Goal: Task Accomplishment & Management: Manage account settings

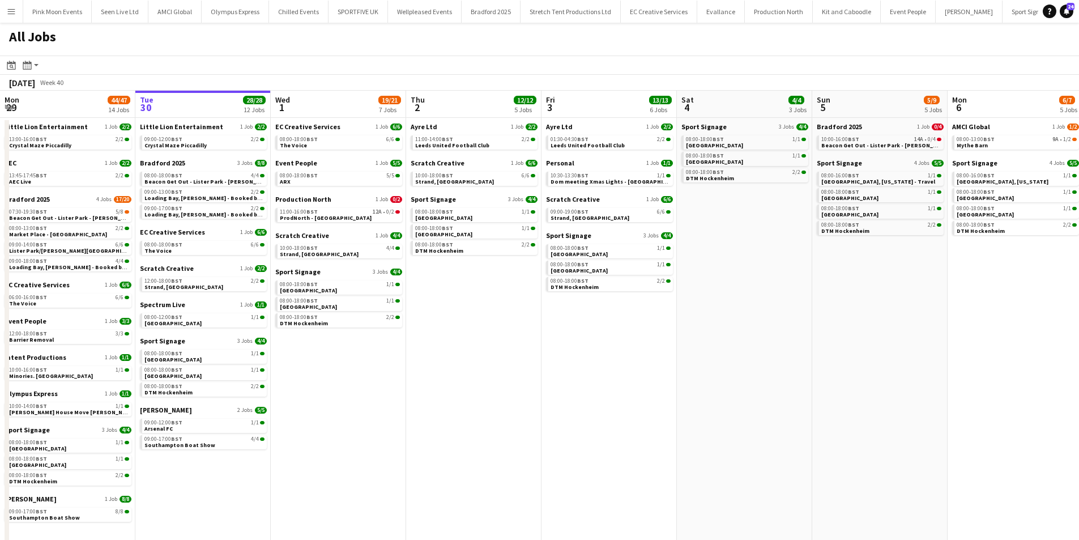
click at [18, 16] on button "Menu" at bounding box center [11, 11] width 23 height 23
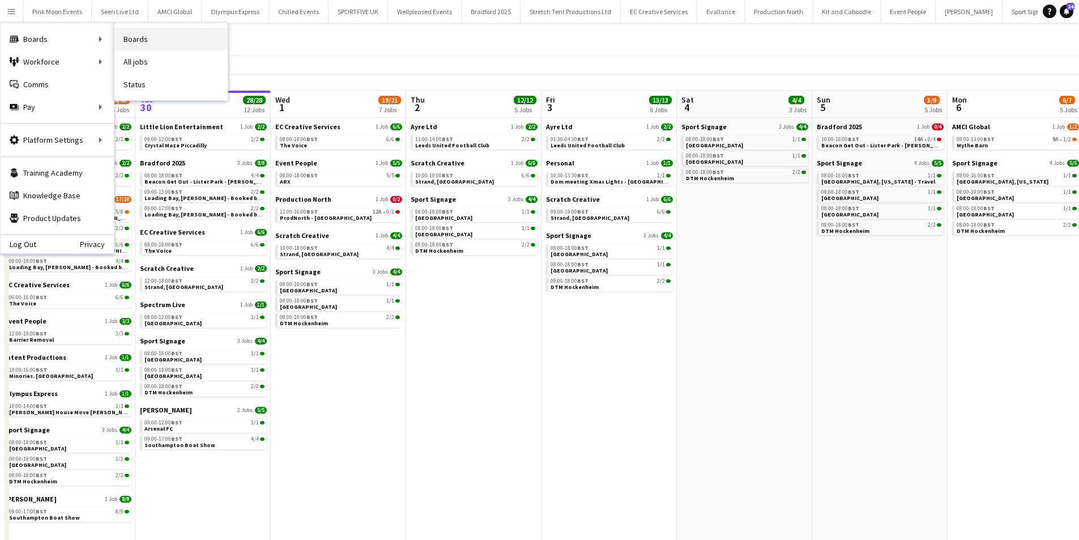
click at [149, 41] on link "Boards" at bounding box center [170, 39] width 113 height 23
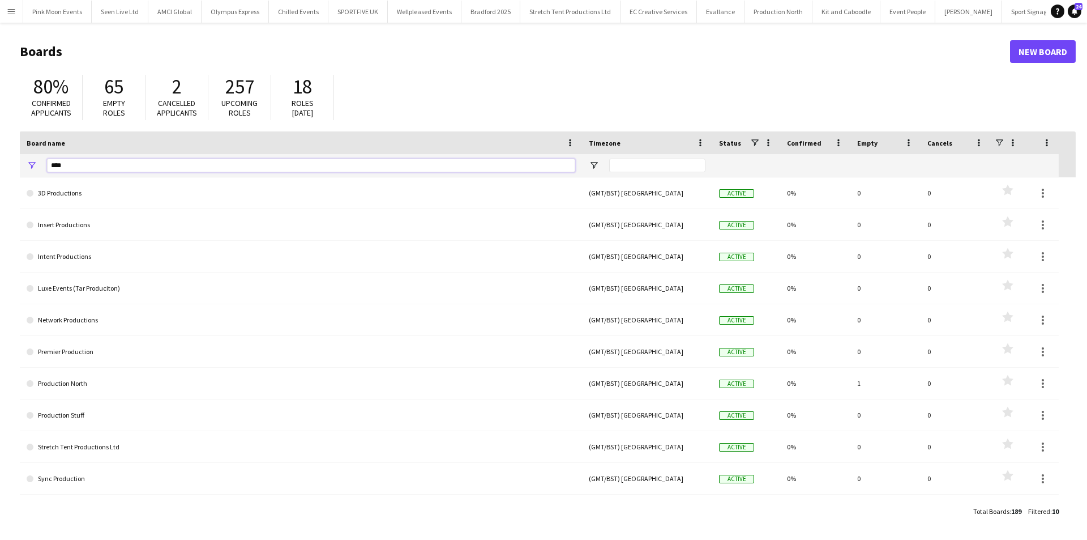
click at [137, 159] on input "****" at bounding box center [311, 166] width 528 height 14
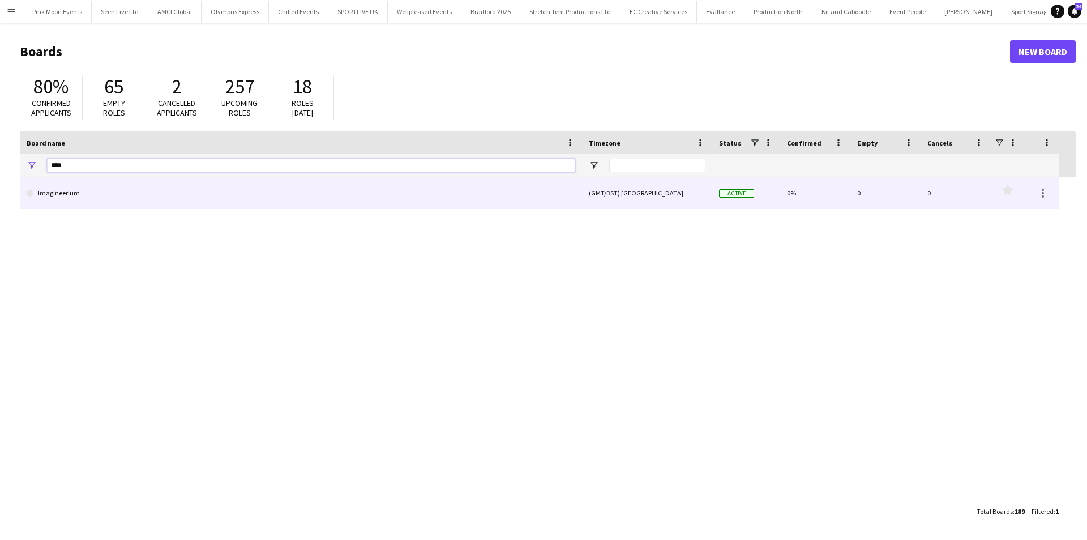
type input "****"
click at [131, 194] on link "Imagineerium" at bounding box center [301, 193] width 549 height 32
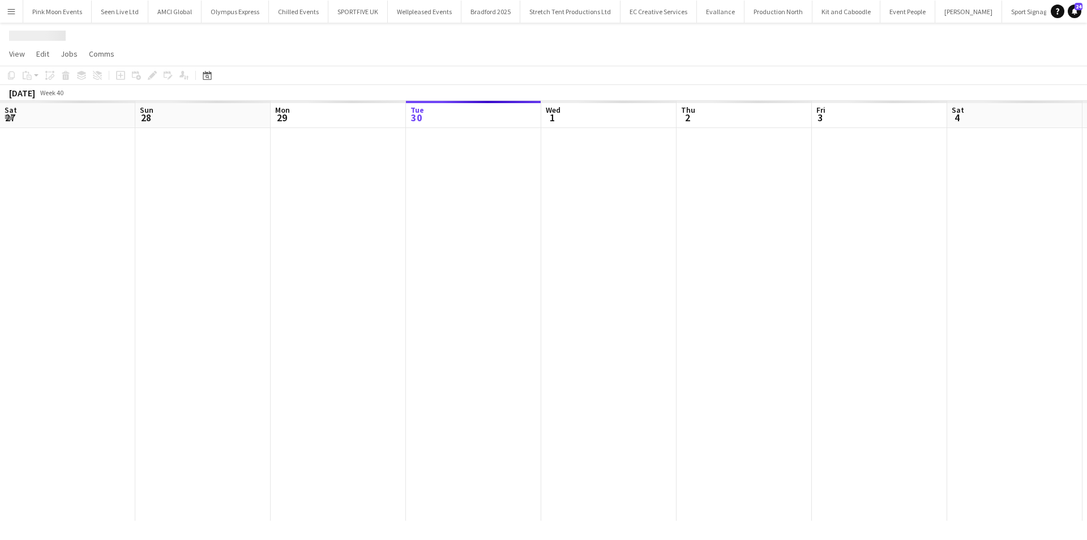
scroll to position [0, 271]
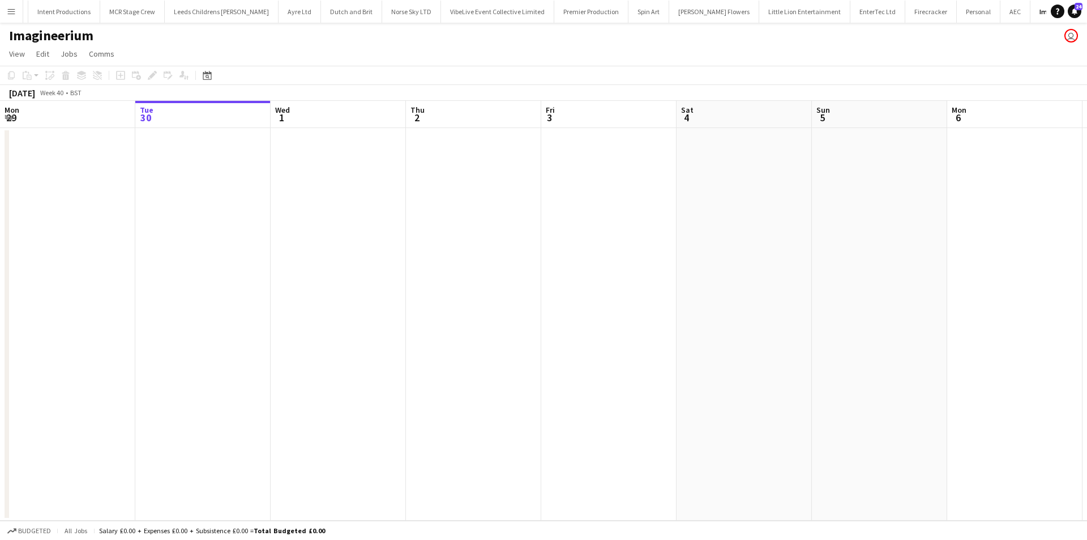
drag, startPoint x: 721, startPoint y: 357, endPoint x: 397, endPoint y: 344, distance: 324.2
click at [458, 345] on app-calendar-viewport "Sat 27 Sun 28 Mon 29 Tue 30 Wed 1 Thu 2 Fri 3 Sat 4 Sun 5 Mon 6 Tue 7 Wed 8 Thu…" at bounding box center [543, 311] width 1087 height 420
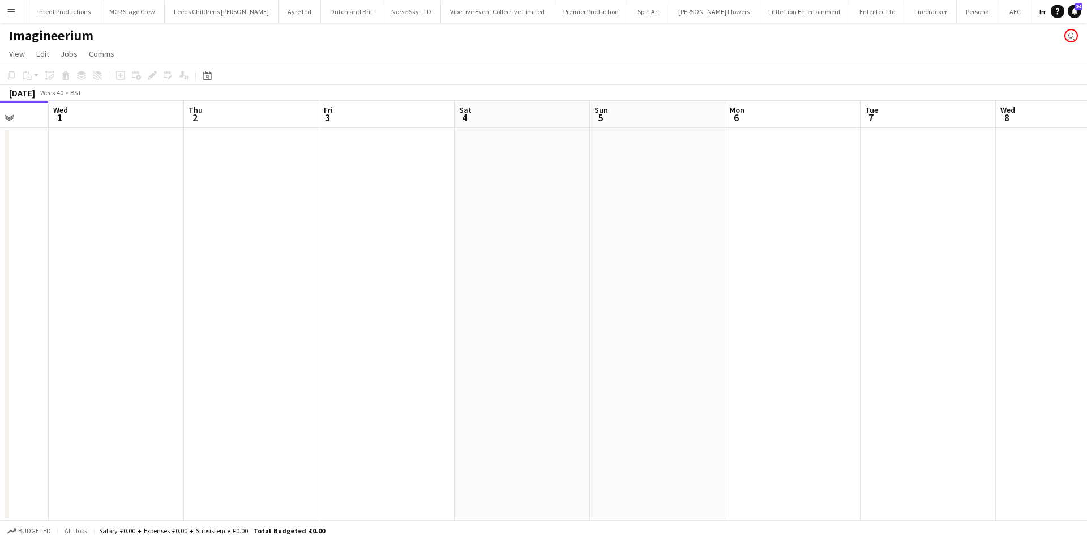
drag, startPoint x: 649, startPoint y: 348, endPoint x: 616, endPoint y: 353, distance: 33.9
click at [618, 352] on app-calendar-viewport "Sun 28 Mon 29 Tue 30 Wed 1 Thu 2 Fri 3 Sat 4 Sun 5 Mon 6 Tue 7 Wed 8 Thu 9 Fri …" at bounding box center [543, 311] width 1087 height 420
drag, startPoint x: 556, startPoint y: 331, endPoint x: 498, endPoint y: 328, distance: 58.4
click at [498, 328] on app-calendar-viewport "Tue 30 Wed 1 Thu 2 Fri 3 Sat 4 Sun 5 Mon 6 Tue 7 Wed 8 Thu 9 Fri 10 Sat 11 Sun …" at bounding box center [543, 311] width 1087 height 420
drag, startPoint x: 757, startPoint y: 318, endPoint x: 579, endPoint y: 319, distance: 177.8
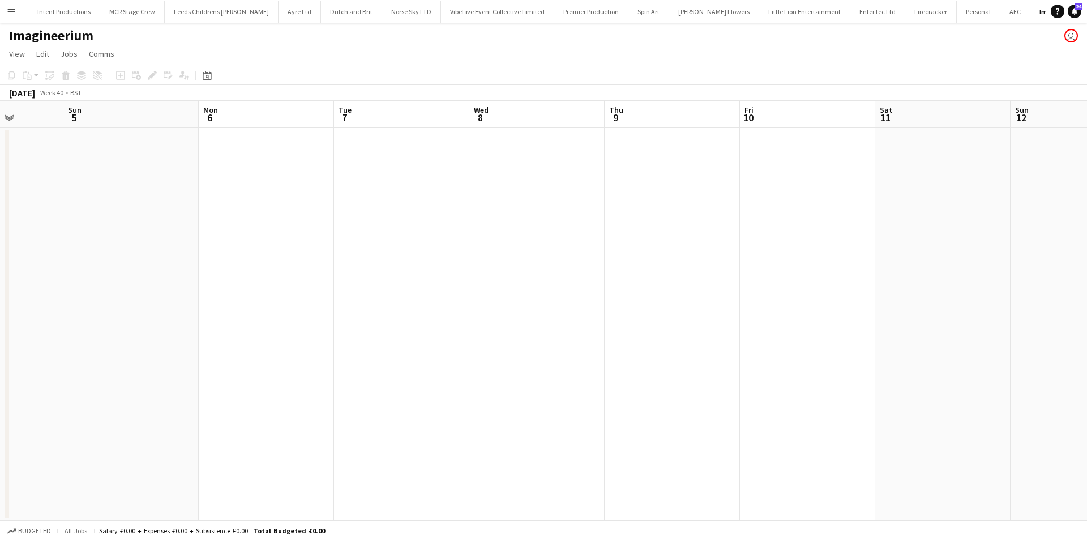
click at [579, 319] on app-calendar-viewport "Thu 2 Fri 3 Sat 4 Sun 5 Mon 6 Tue 7 Wed 8 Thu 9 Fri 10 Sat 11 Sun 12 Mon 13 Tue…" at bounding box center [543, 311] width 1087 height 420
drag, startPoint x: 756, startPoint y: 221, endPoint x: 740, endPoint y: 223, distance: 15.9
click at [751, 221] on app-calendar-viewport "Thu 2 Fri 3 Sat 4 Sun 5 Mon 6 Tue 7 Wed 8 Thu 9 Fri 10 Sat 11 Sun 12 Mon 13 Tue…" at bounding box center [543, 311] width 1087 height 420
click at [784, 159] on app-date-cell at bounding box center [777, 324] width 135 height 392
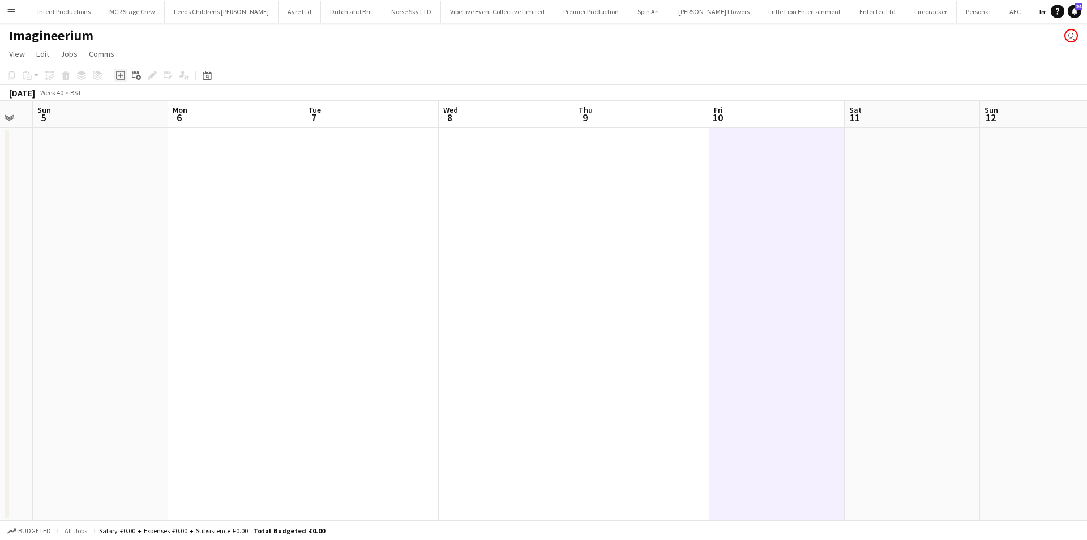
click at [117, 69] on div "Add job" at bounding box center [121, 76] width 14 height 14
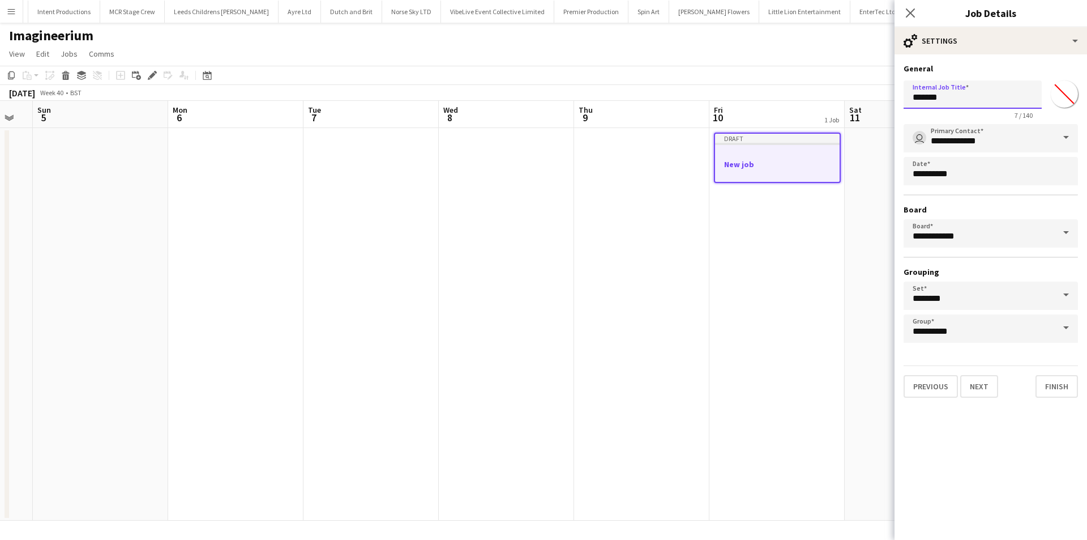
drag, startPoint x: 962, startPoint y: 101, endPoint x: 799, endPoint y: 106, distance: 163.8
click at [799, 106] on body "Menu Boards Boards Boards All jobs Status Workforce Workforce My Workforce Recr…" at bounding box center [543, 270] width 1087 height 540
type input "**********"
click at [980, 395] on button "Next" at bounding box center [980, 386] width 38 height 23
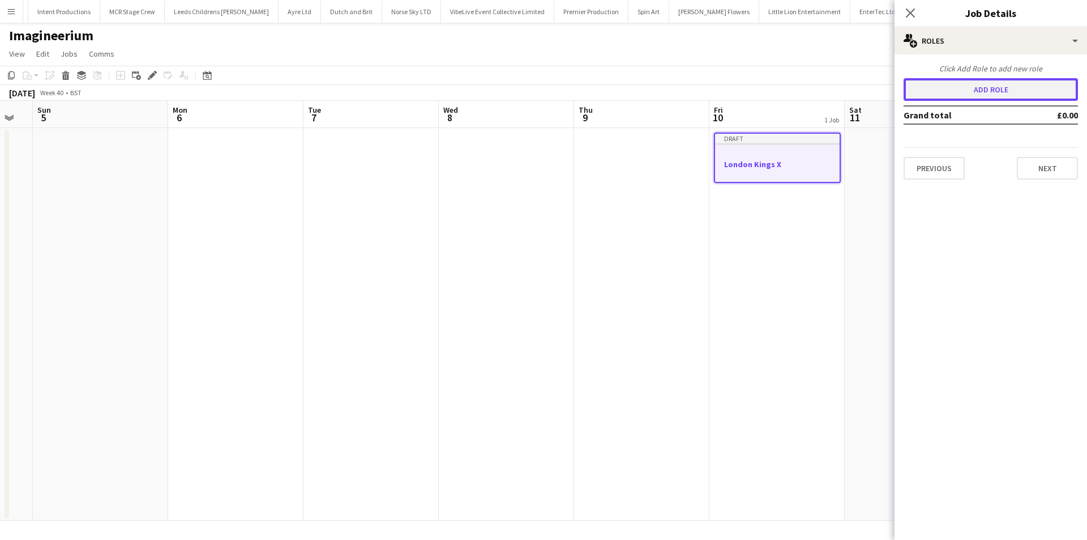
click at [1004, 85] on button "Add role" at bounding box center [991, 89] width 174 height 23
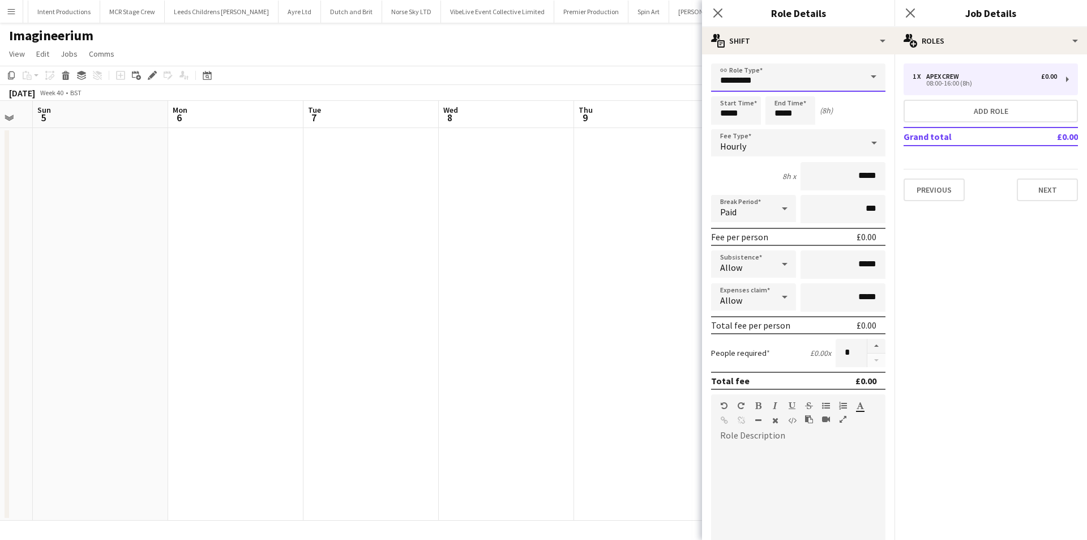
click at [721, 75] on input "*********" at bounding box center [798, 77] width 174 height 28
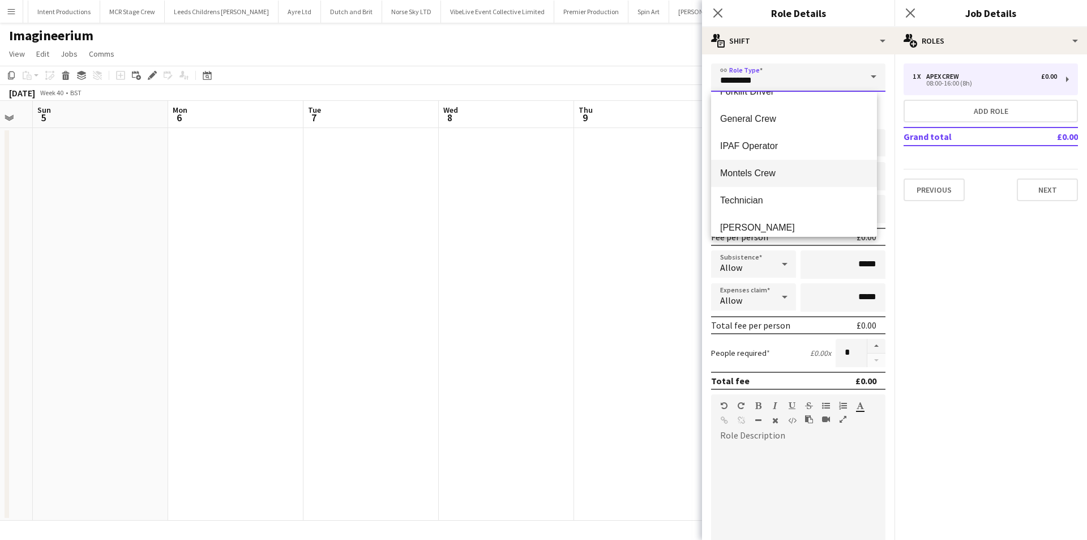
scroll to position [161, 0]
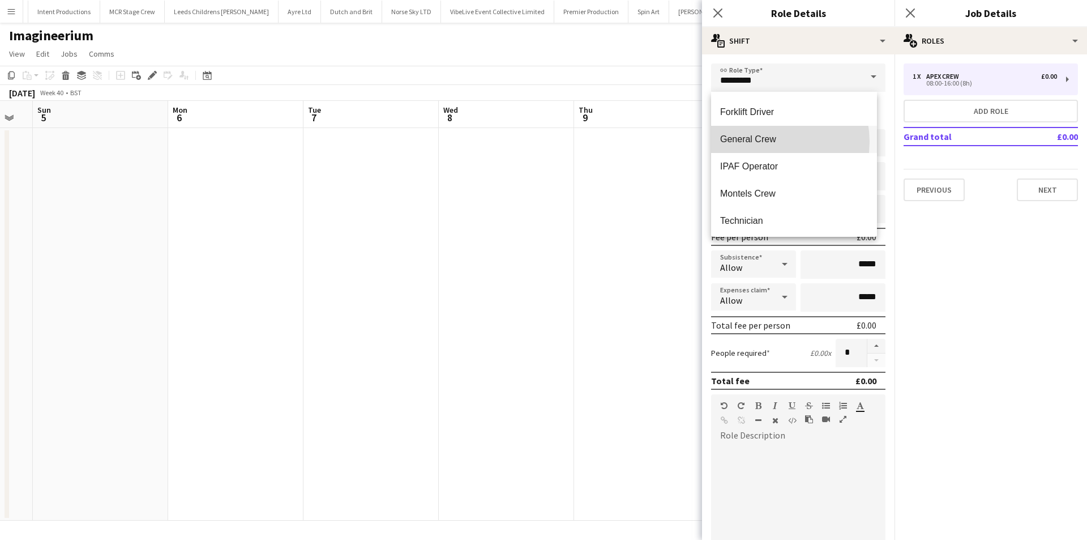
click at [765, 142] on span "General Crew" at bounding box center [794, 139] width 148 height 11
type input "**********"
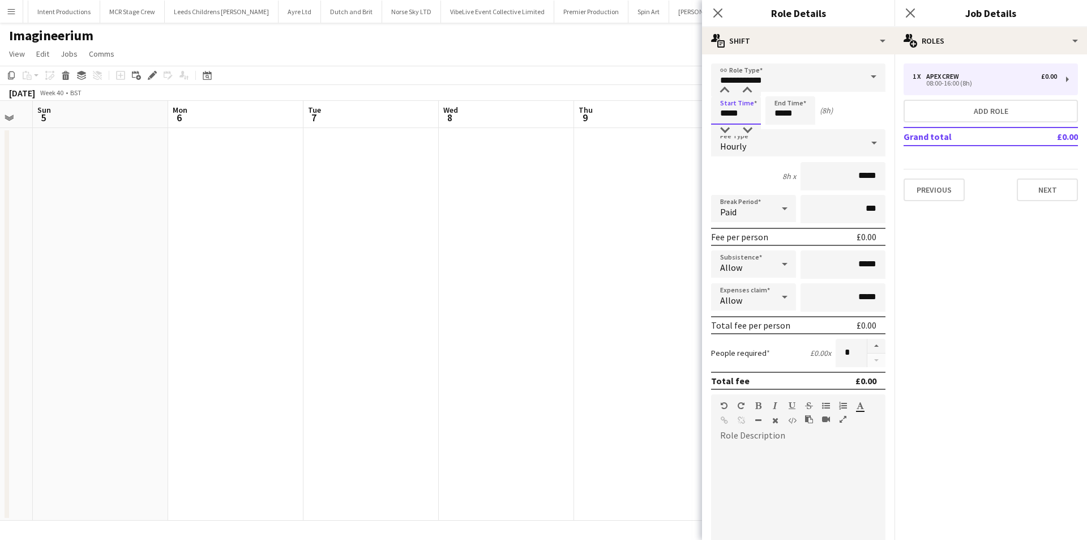
drag, startPoint x: 742, startPoint y: 110, endPoint x: 709, endPoint y: 110, distance: 33.4
click at [709, 110] on form "**********" at bounding box center [798, 386] width 193 height 646
type input "*****"
drag, startPoint x: 800, startPoint y: 117, endPoint x: 740, endPoint y: 117, distance: 60.0
click at [740, 117] on div "Start Time ***** End Time ***** (16h 1m)" at bounding box center [798, 110] width 174 height 28
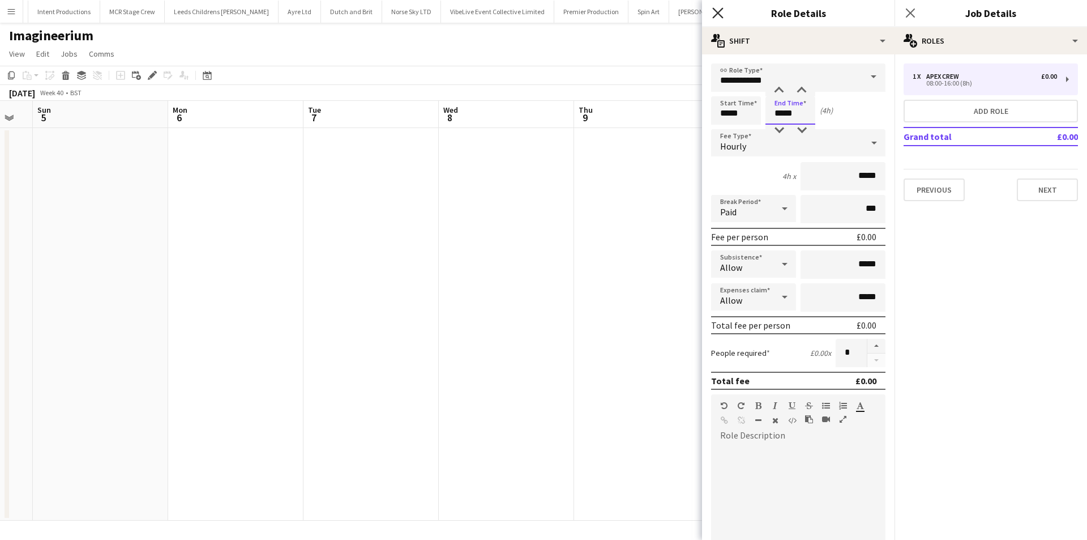
type input "*****"
click at [722, 14] on icon "Close pop-in" at bounding box center [717, 12] width 11 height 11
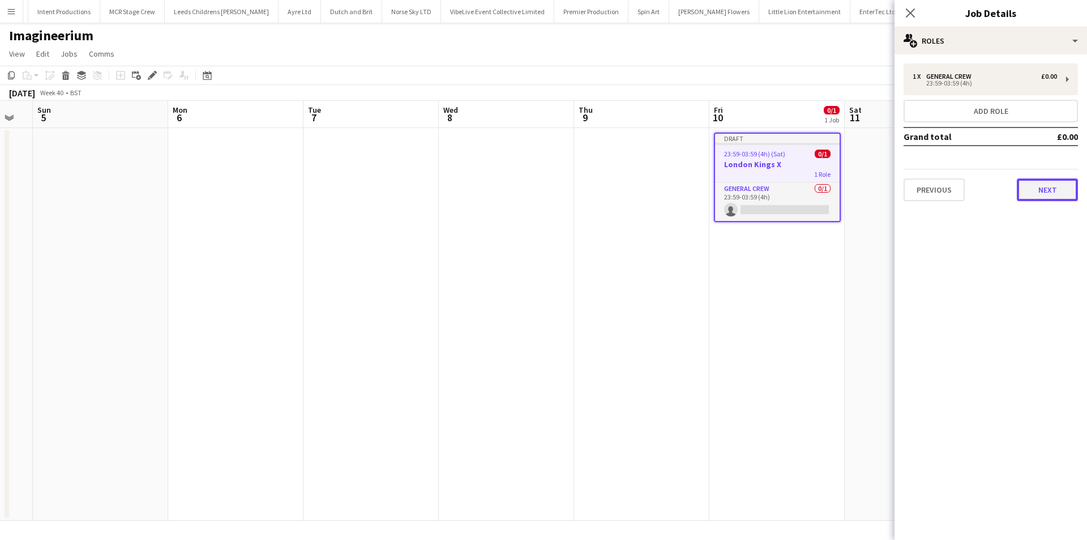
click at [1029, 186] on button "Next" at bounding box center [1047, 189] width 61 height 23
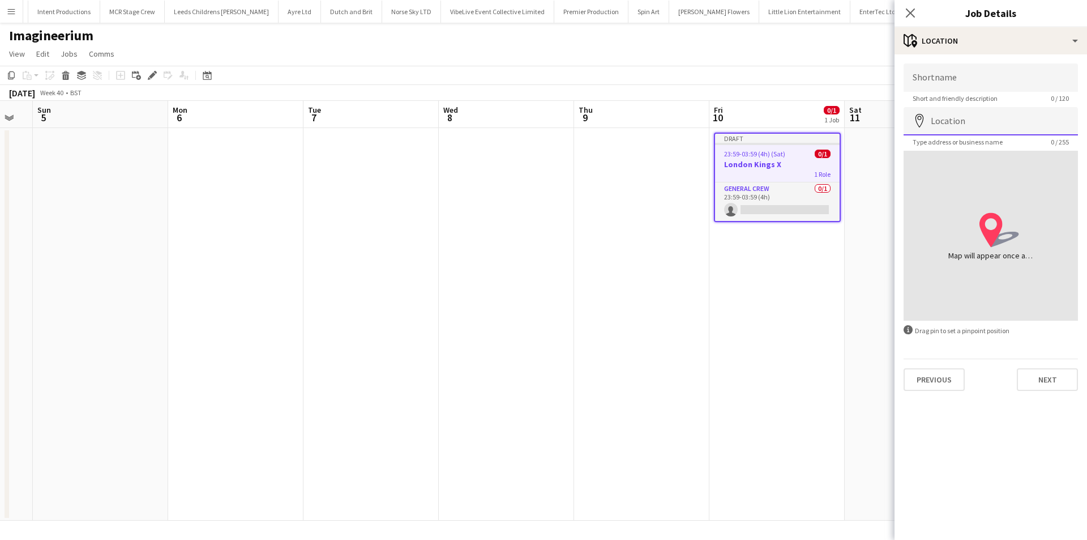
click at [961, 116] on input "Location" at bounding box center [991, 121] width 174 height 28
drag, startPoint x: 998, startPoint y: 122, endPoint x: 923, endPoint y: 122, distance: 75.3
click at [923, 122] on div "**********" at bounding box center [991, 121] width 174 height 28
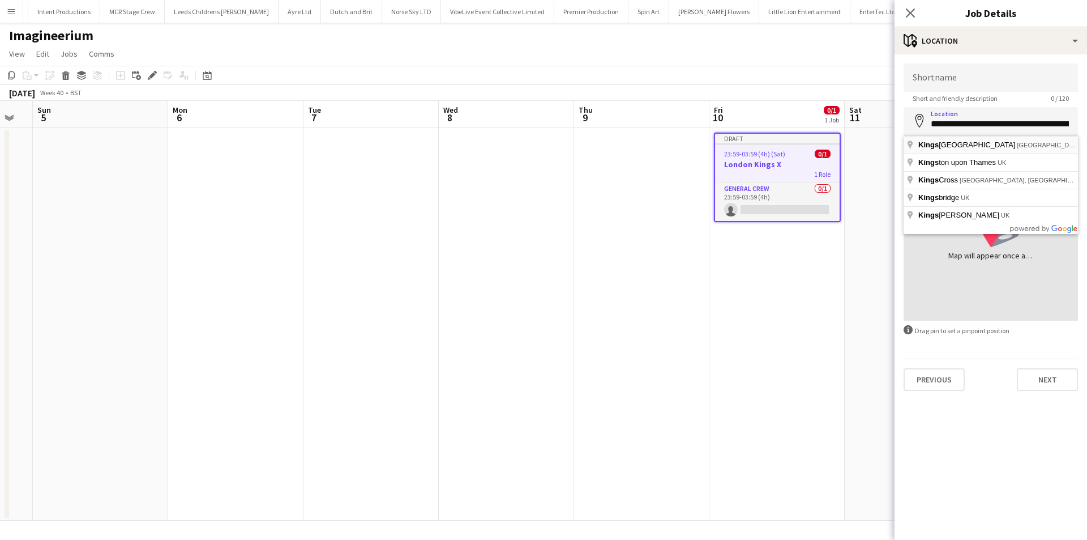
type input "**********"
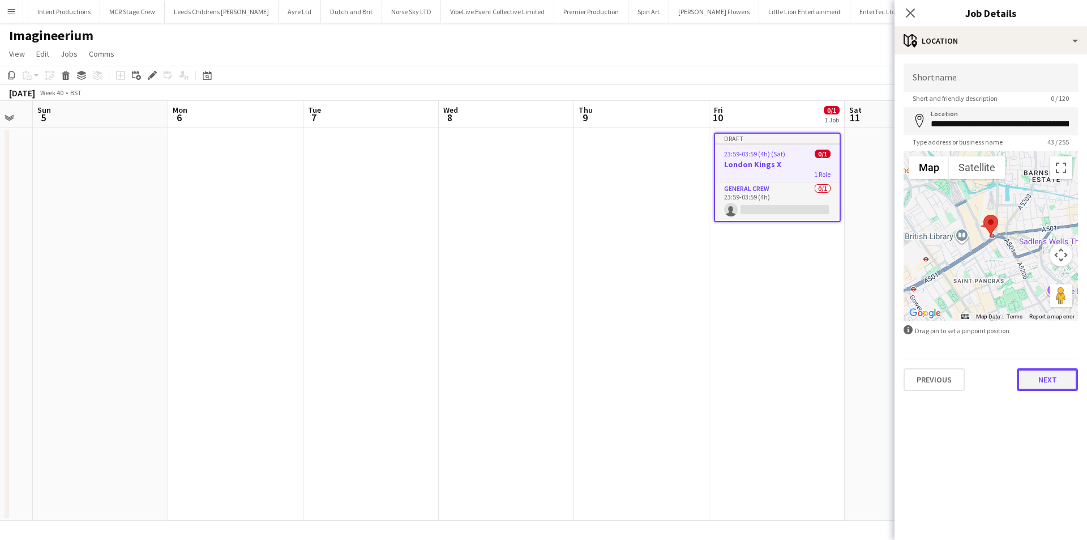
click at [1053, 379] on button "Next" at bounding box center [1047, 379] width 61 height 23
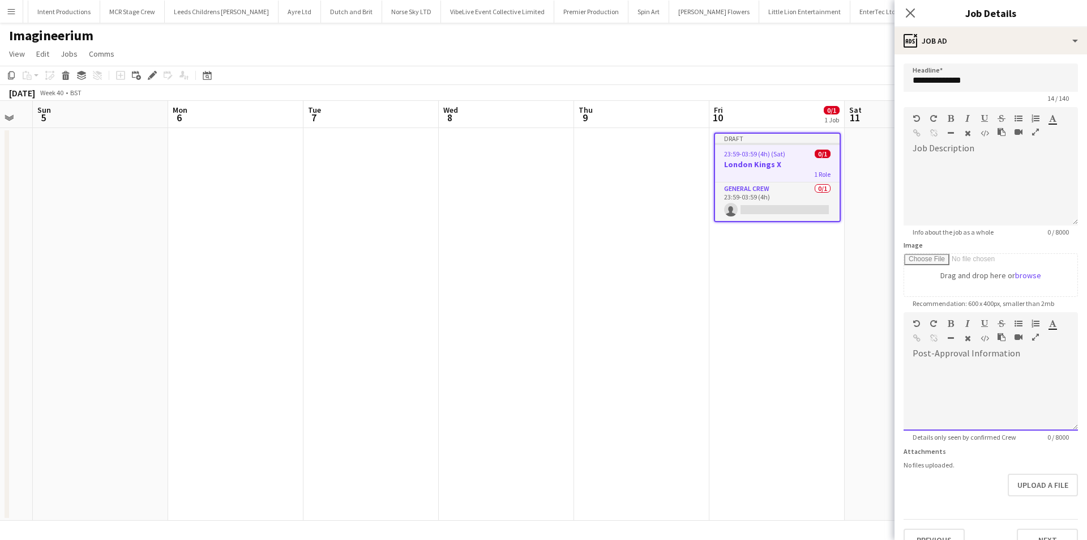
click at [1019, 407] on div at bounding box center [991, 396] width 174 height 68
click at [1009, 373] on div "**********" at bounding box center [987, 396] width 166 height 68
click at [1009, 372] on div "**********" at bounding box center [987, 396] width 166 height 68
click at [913, 7] on icon "Close pop-in" at bounding box center [910, 12] width 11 height 11
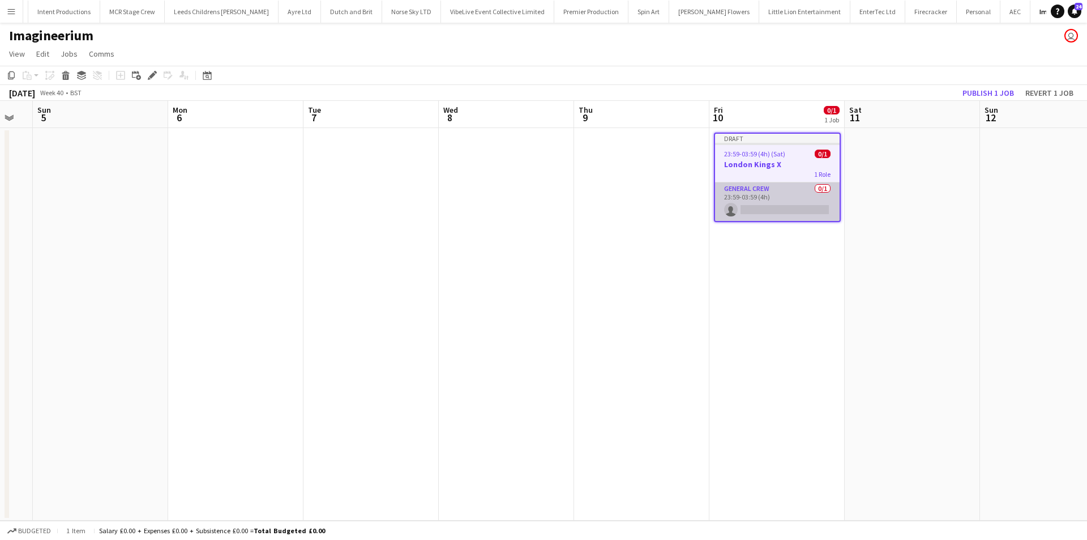
click at [770, 199] on app-card-role "General Crew 0/1 23:59-03:59 (4h) single-neutral-actions" at bounding box center [777, 201] width 125 height 39
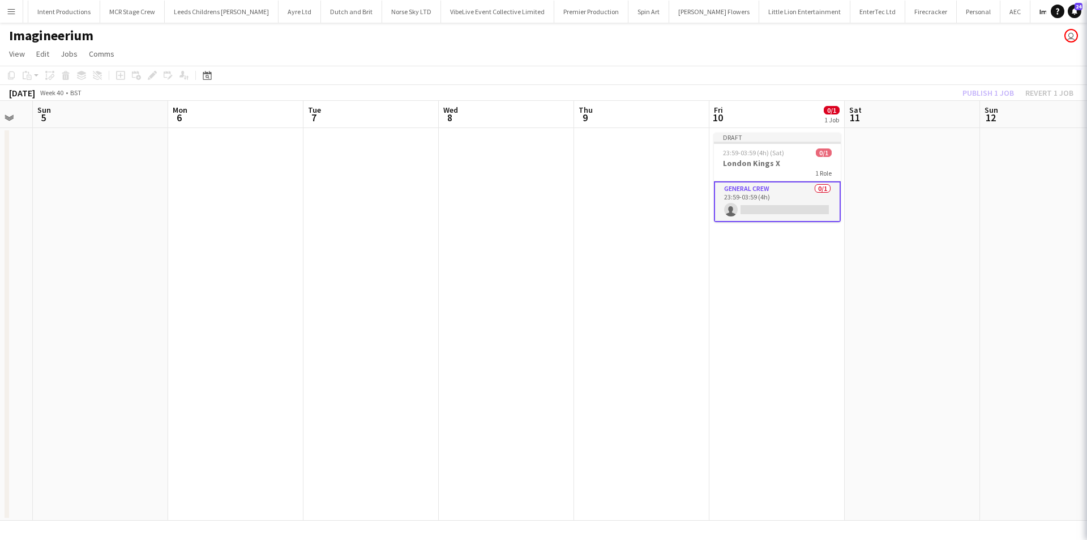
click at [773, 214] on app-card-role "General Crew 0/1 23:59-03:59 (4h) single-neutral-actions" at bounding box center [777, 201] width 127 height 41
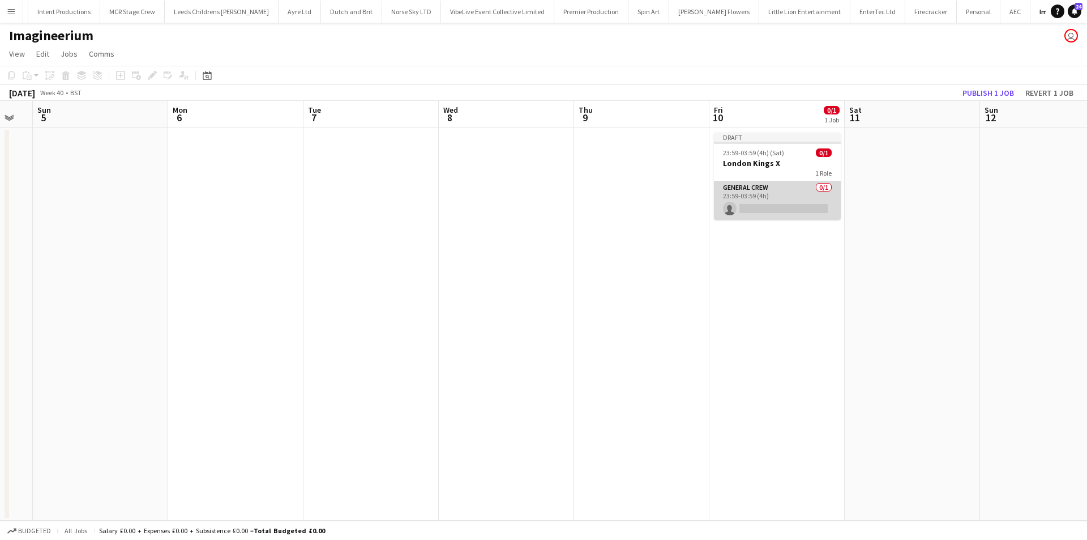
click at [773, 214] on app-card-role "General Crew 0/1 23:59-03:59 (4h) single-neutral-actions" at bounding box center [777, 200] width 127 height 39
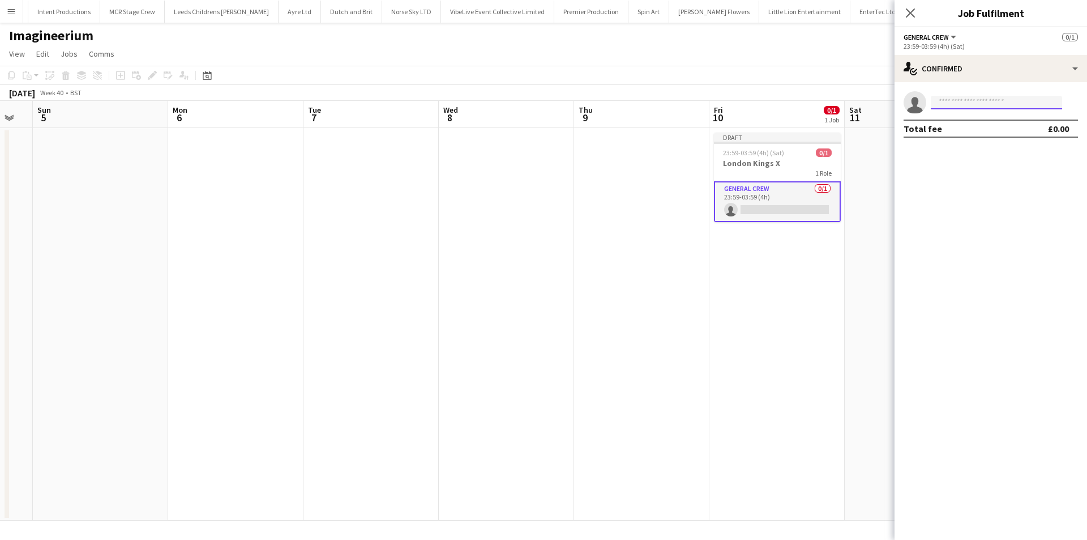
click at [1021, 99] on input at bounding box center [996, 103] width 131 height 14
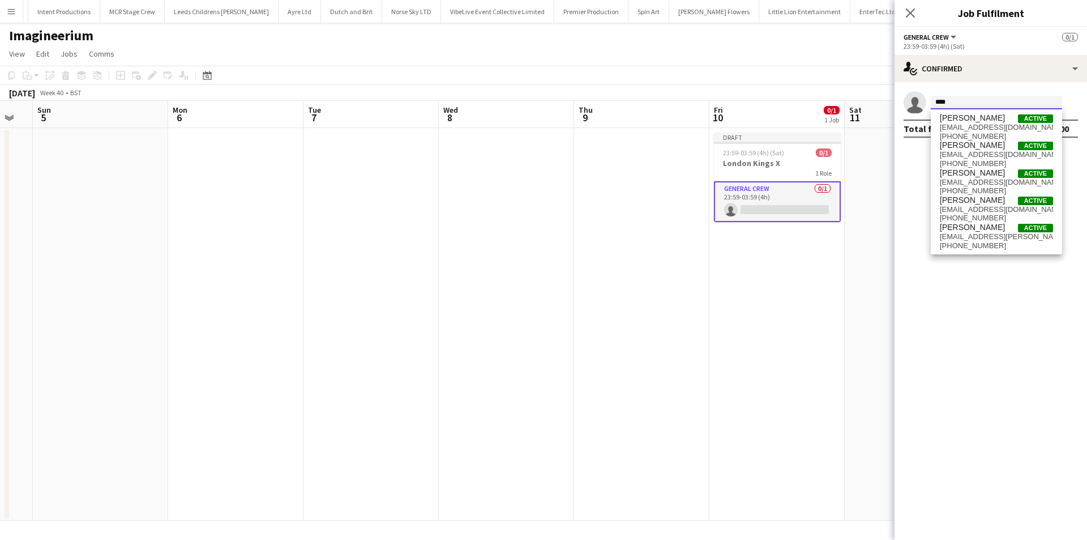
scroll to position [0, 0]
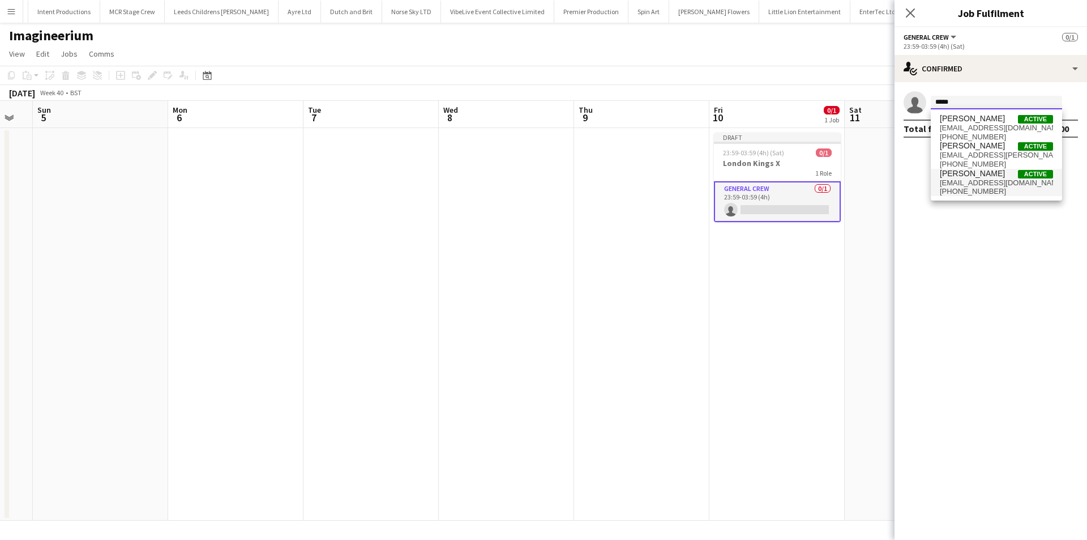
type input "*****"
click at [986, 179] on span "[EMAIL_ADDRESS][DOMAIN_NAME]" at bounding box center [996, 182] width 113 height 9
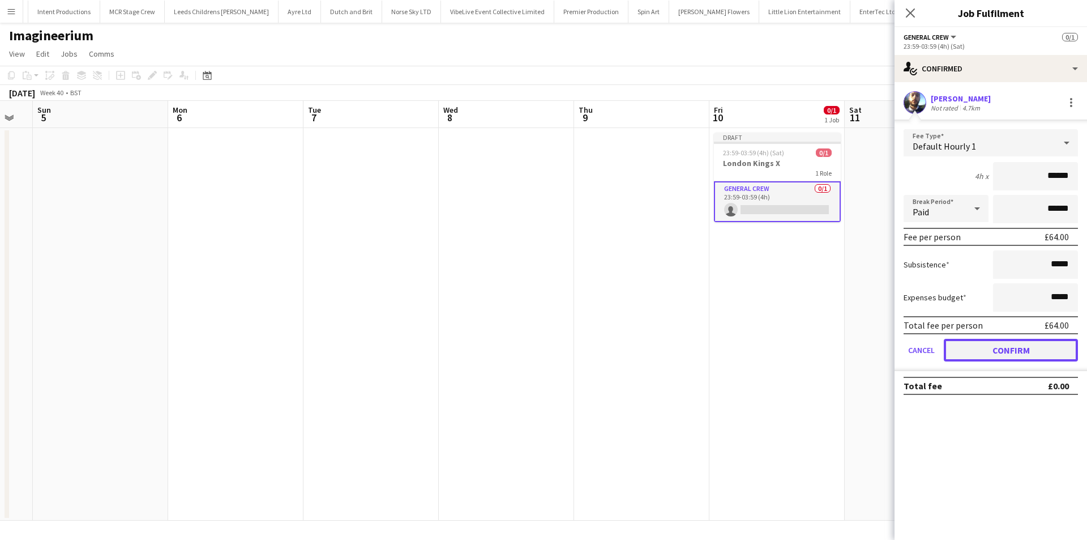
click at [976, 343] on button "Confirm" at bounding box center [1011, 350] width 134 height 23
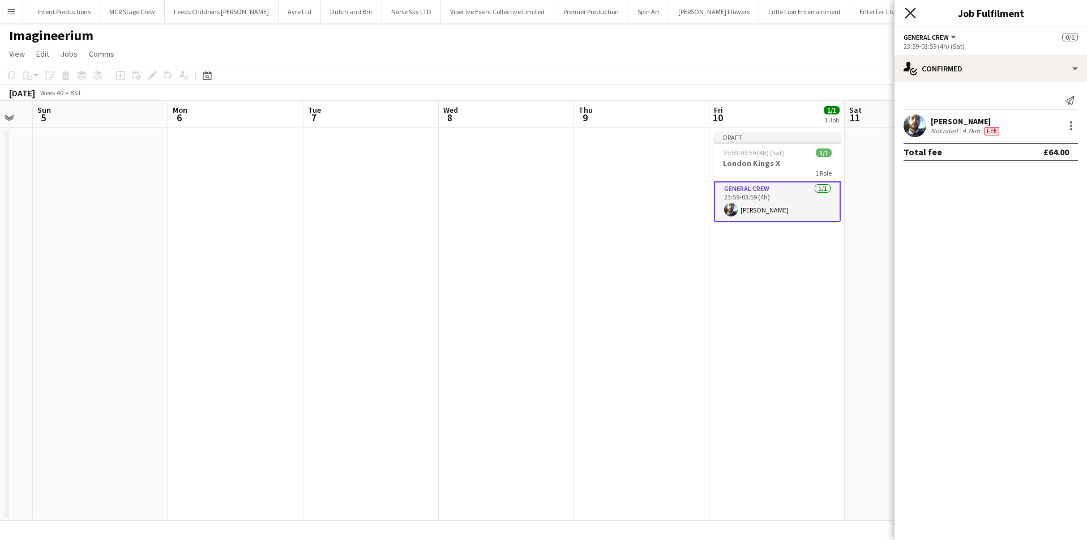
click at [909, 10] on icon "Close pop-in" at bounding box center [910, 12] width 11 height 11
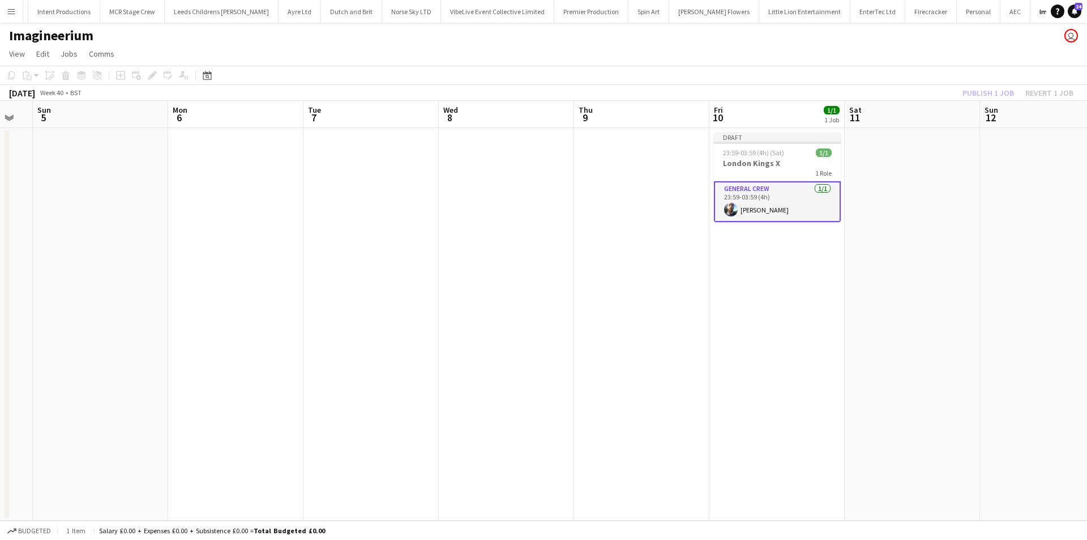
click at [972, 97] on div "Publish 1 job Revert 1 job" at bounding box center [1018, 93] width 138 height 15
click at [972, 97] on button "Publish 1 job" at bounding box center [988, 93] width 61 height 15
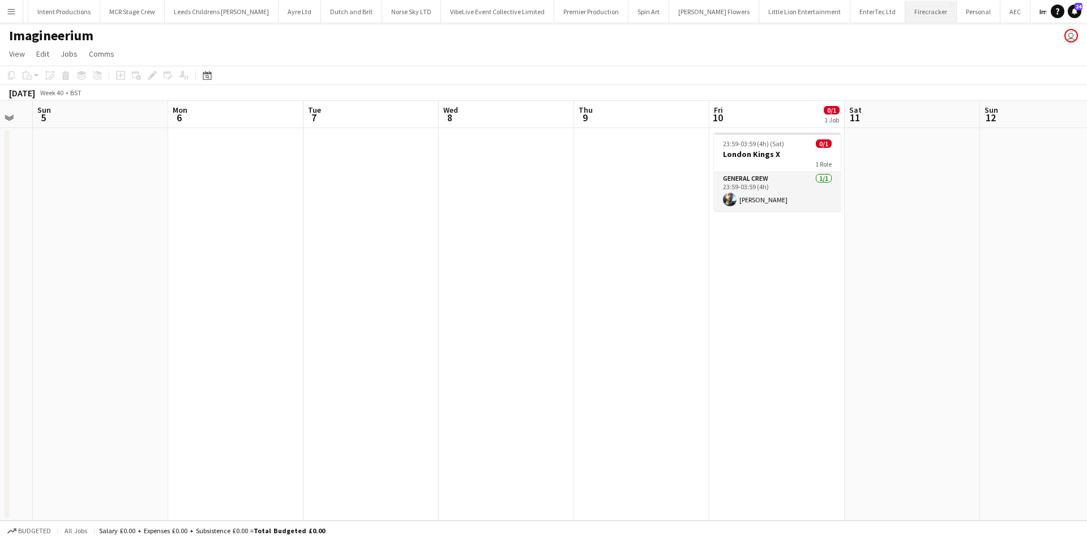
click at [906, 8] on button "Firecracker Close" at bounding box center [932, 12] width 52 height 22
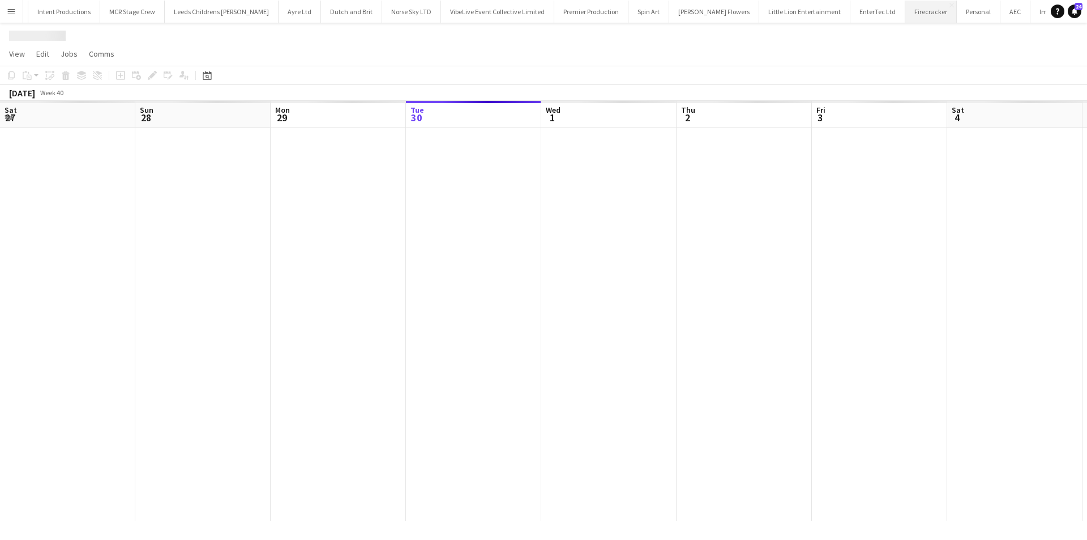
scroll to position [0, 271]
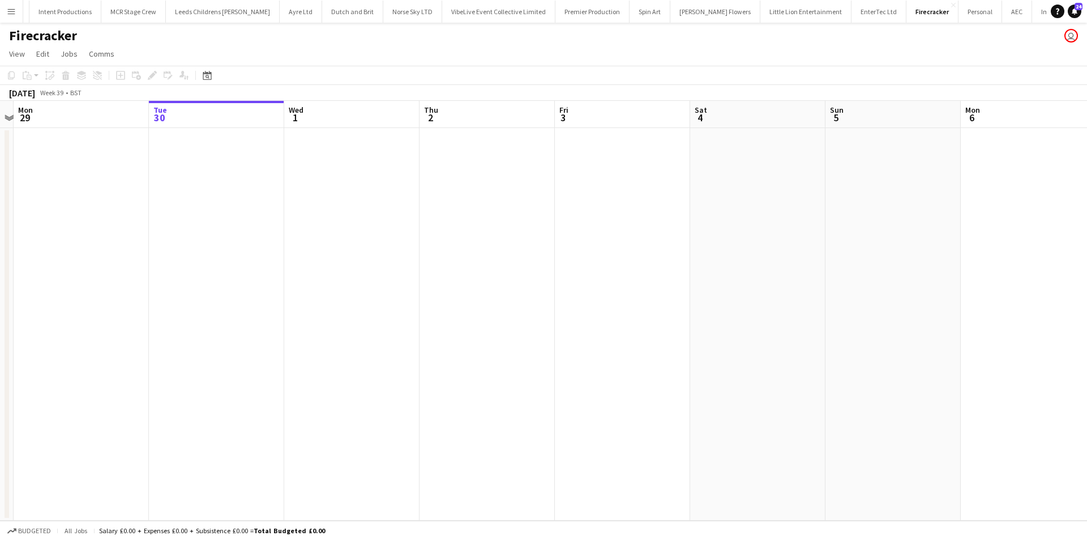
drag, startPoint x: 258, startPoint y: 359, endPoint x: 756, endPoint y: 353, distance: 498.4
click at [756, 353] on app-calendar-viewport "Sat 27 Sun 28 Mon 29 Tue 30 Wed 1 Thu 2 Fri 3 Sat 4 Sun 5 Mon 6 Tue 7 Wed 8 Thu…" at bounding box center [543, 311] width 1087 height 420
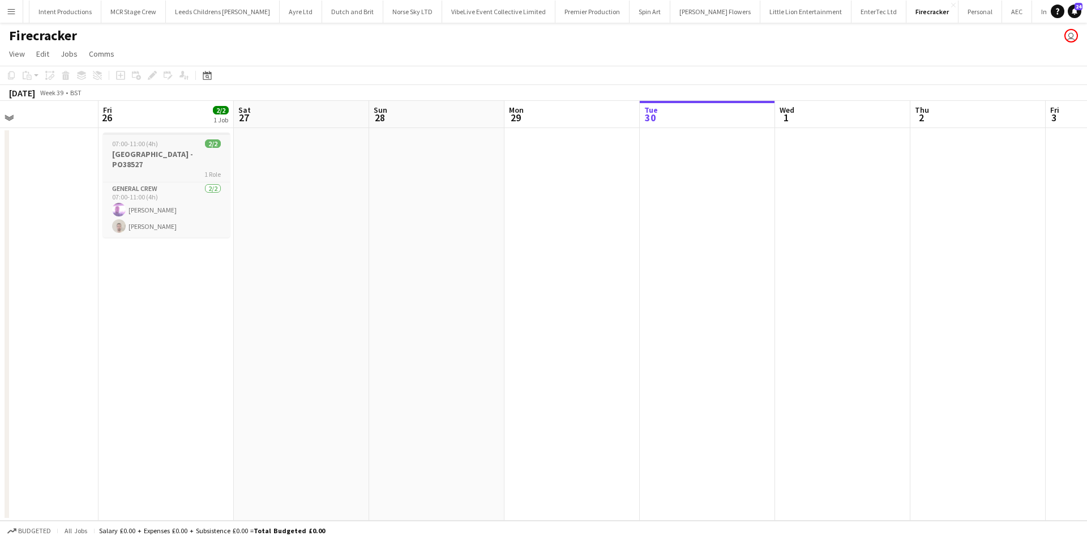
click at [124, 139] on span "07:00-11:00 (4h)" at bounding box center [135, 143] width 46 height 8
click at [12, 73] on icon "Copy" at bounding box center [11, 75] width 9 height 9
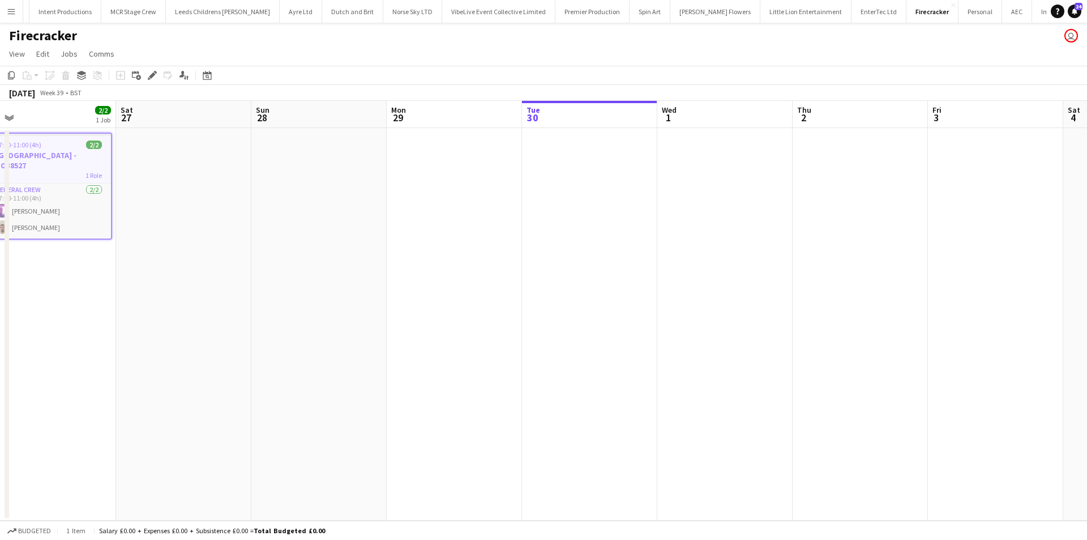
drag, startPoint x: 801, startPoint y: 373, endPoint x: 511, endPoint y: 386, distance: 290.8
click at [510, 386] on app-calendar-viewport "Tue 23 Wed 24 Thu 25 Fri 26 2/2 1 Job Sat 27 Sun 28 Mon 29 Tue 30 Wed 1 Thu 2 F…" at bounding box center [543, 311] width 1087 height 420
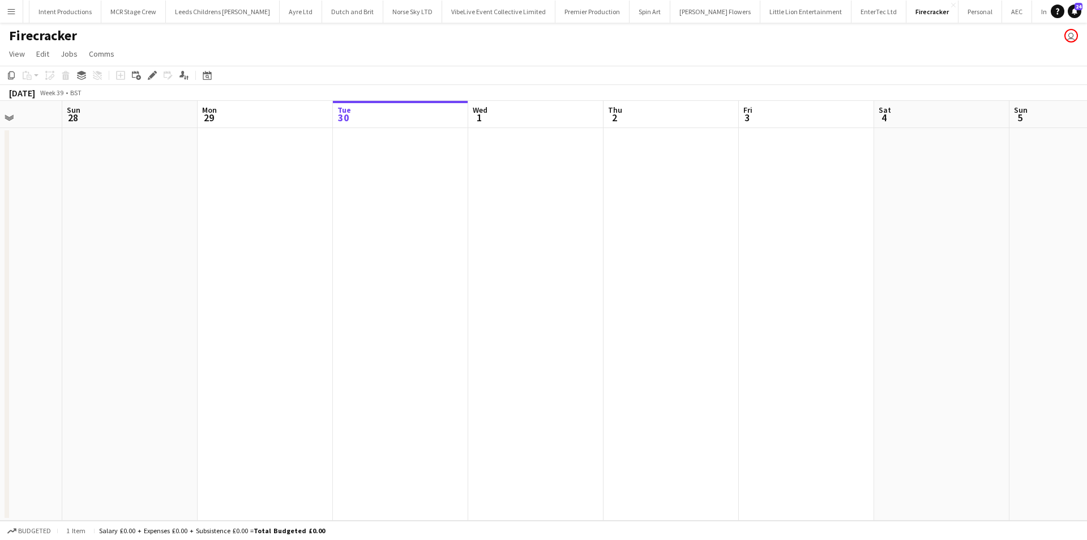
drag, startPoint x: 703, startPoint y: 355, endPoint x: 685, endPoint y: 356, distance: 17.6
click at [685, 356] on app-calendar-viewport "Thu 25 Fri 26 2/2 1 Job Sat 27 Sun 28 Mon 29 Tue 30 Wed 1 Thu 2 Fri 3 Sat 4 Sun…" at bounding box center [543, 311] width 1087 height 420
click at [565, 216] on app-date-cell at bounding box center [533, 324] width 135 height 392
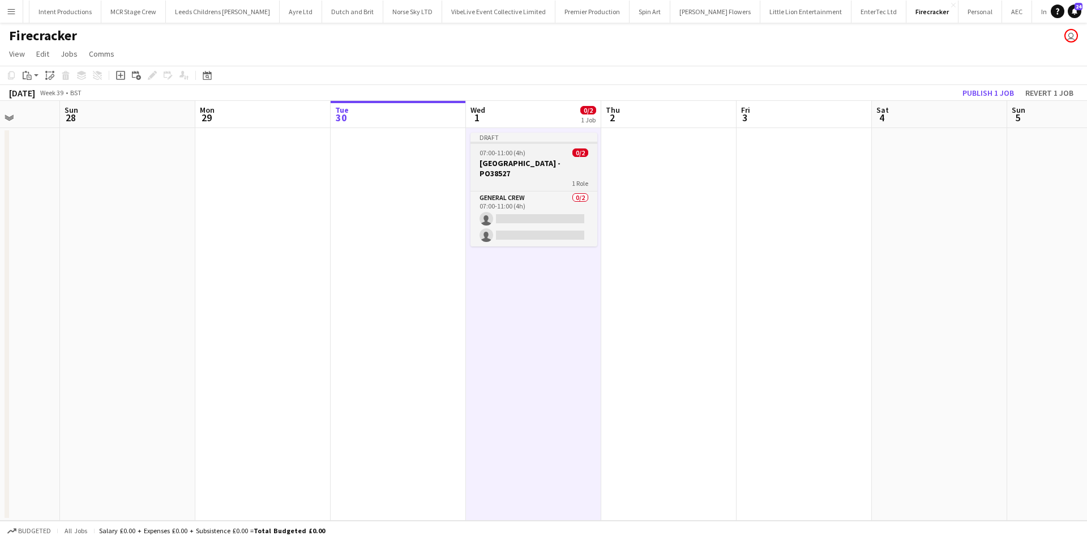
click at [531, 160] on h3 "[GEOGRAPHIC_DATA] - PO38527" at bounding box center [534, 168] width 127 height 20
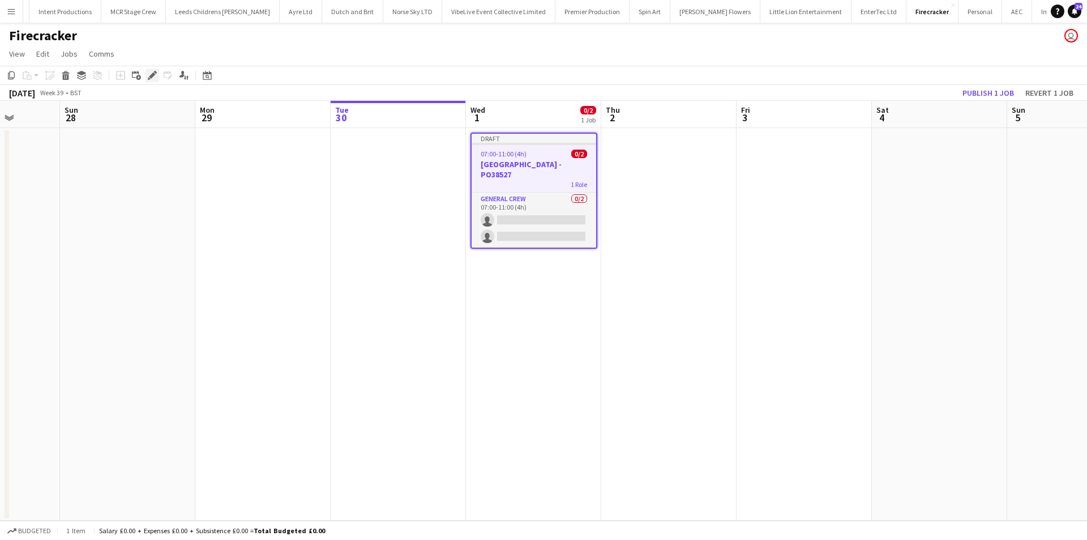
click at [152, 78] on icon at bounding box center [152, 75] width 6 height 6
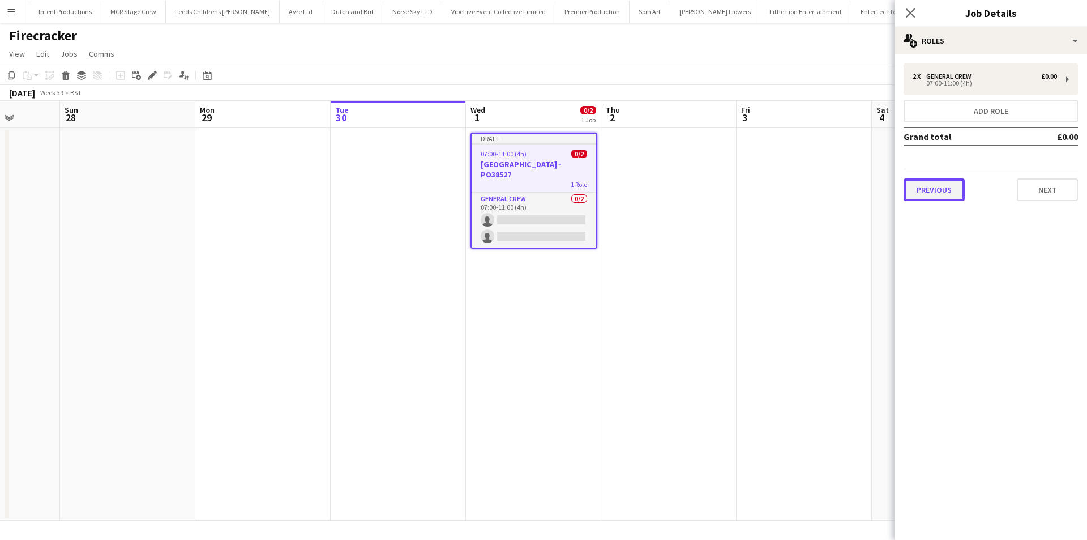
click at [922, 190] on button "Previous" at bounding box center [934, 189] width 61 height 23
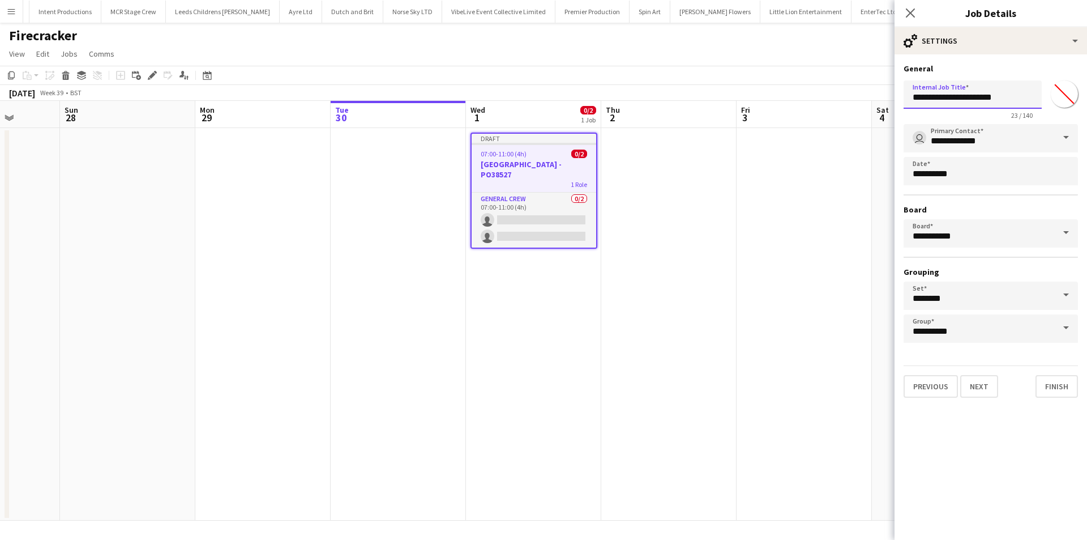
drag, startPoint x: 967, startPoint y: 101, endPoint x: 1081, endPoint y: 99, distance: 113.9
click at [1078, 99] on form "**********" at bounding box center [991, 230] width 193 height 334
type input "**********"
click at [985, 388] on button "Next" at bounding box center [980, 386] width 38 height 23
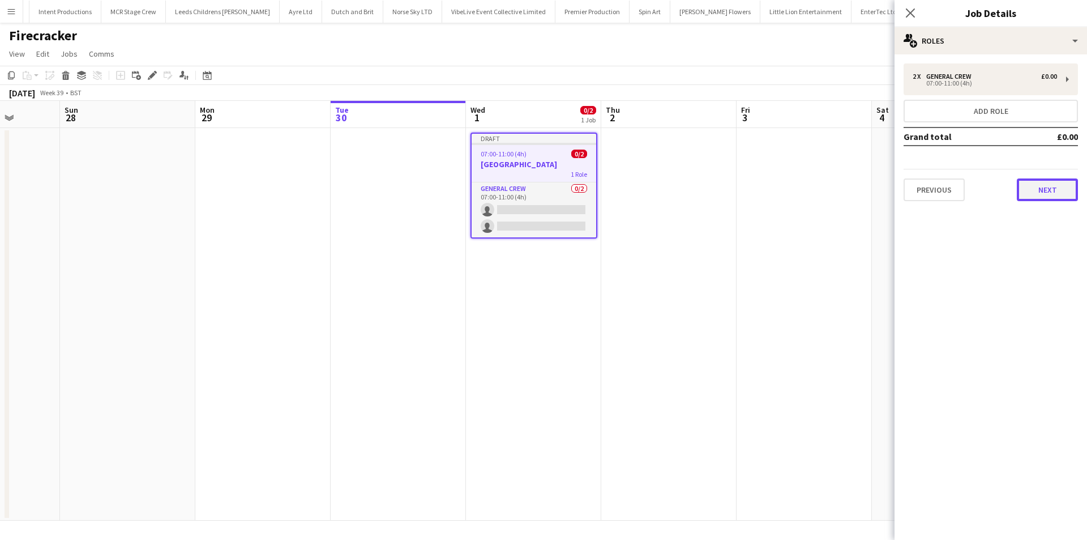
click at [1030, 189] on button "Next" at bounding box center [1047, 189] width 61 height 23
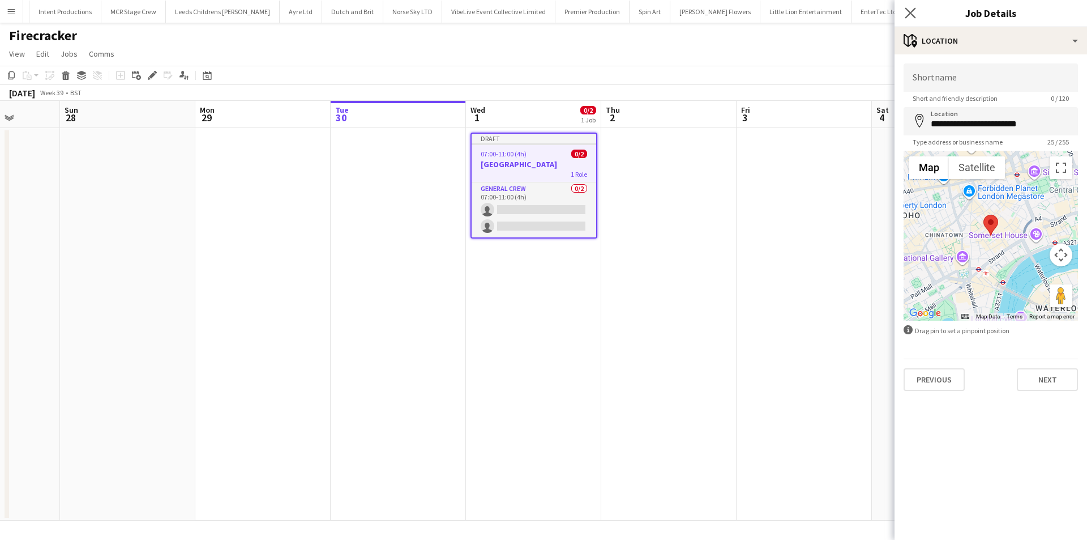
click at [913, 7] on app-icon "Close pop-in" at bounding box center [911, 13] width 16 height 16
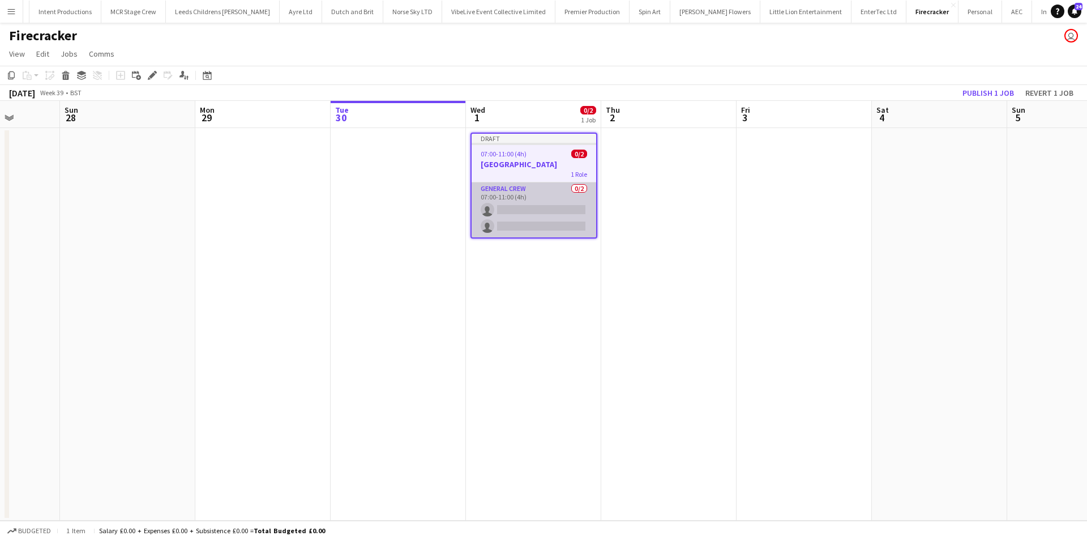
click at [536, 218] on app-card-role "General Crew 0/2 07:00-11:00 (4h) single-neutral-actions single-neutral-actions" at bounding box center [534, 209] width 125 height 55
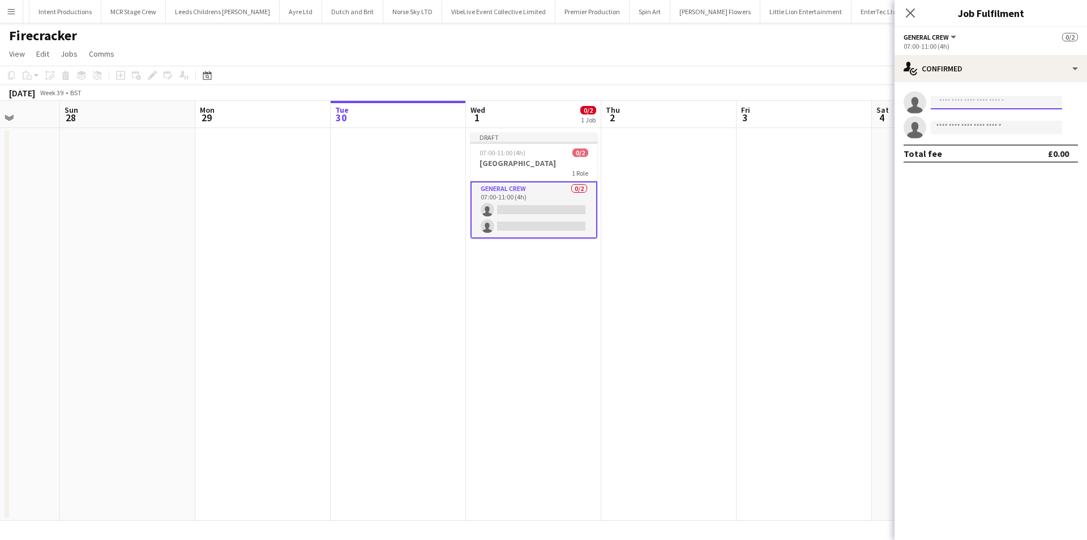
click at [975, 99] on input at bounding box center [996, 103] width 131 height 14
type input "*"
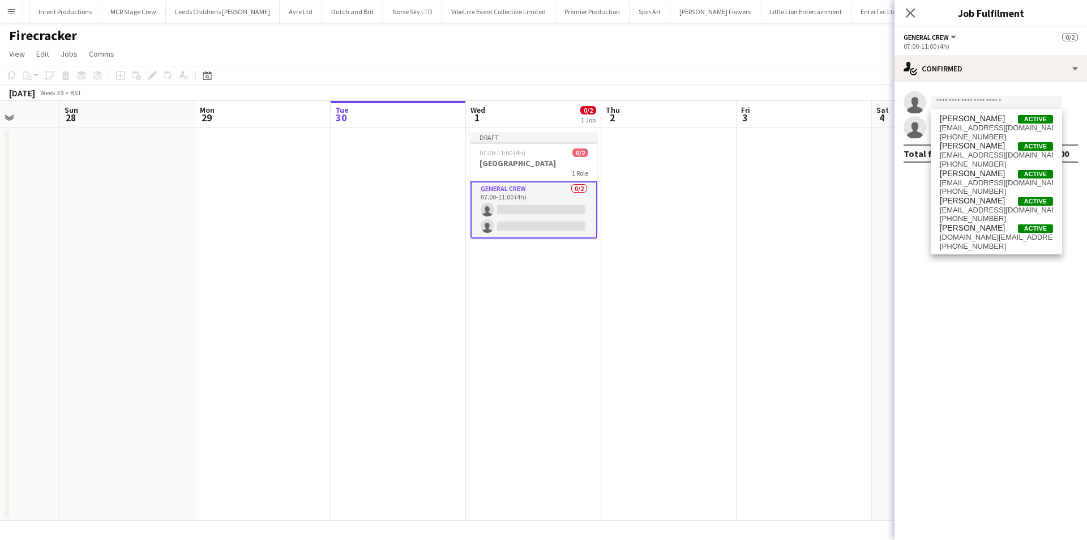
click at [546, 210] on app-card-role "General Crew 0/2 07:00-11:00 (4h) single-neutral-actions single-neutral-actions" at bounding box center [534, 209] width 127 height 57
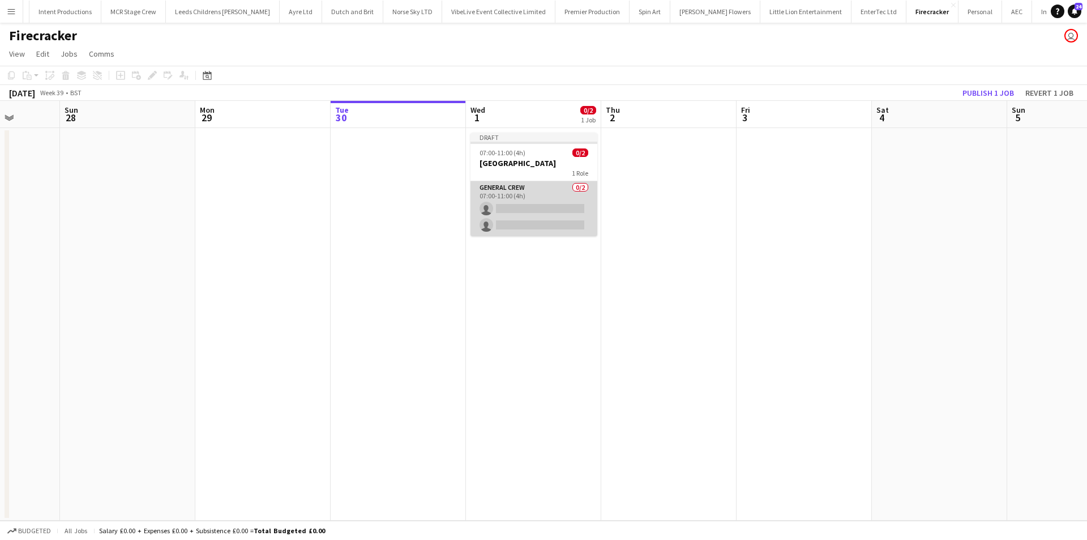
click at [546, 210] on app-card-role "General Crew 0/2 07:00-11:00 (4h) single-neutral-actions single-neutral-actions" at bounding box center [534, 208] width 127 height 55
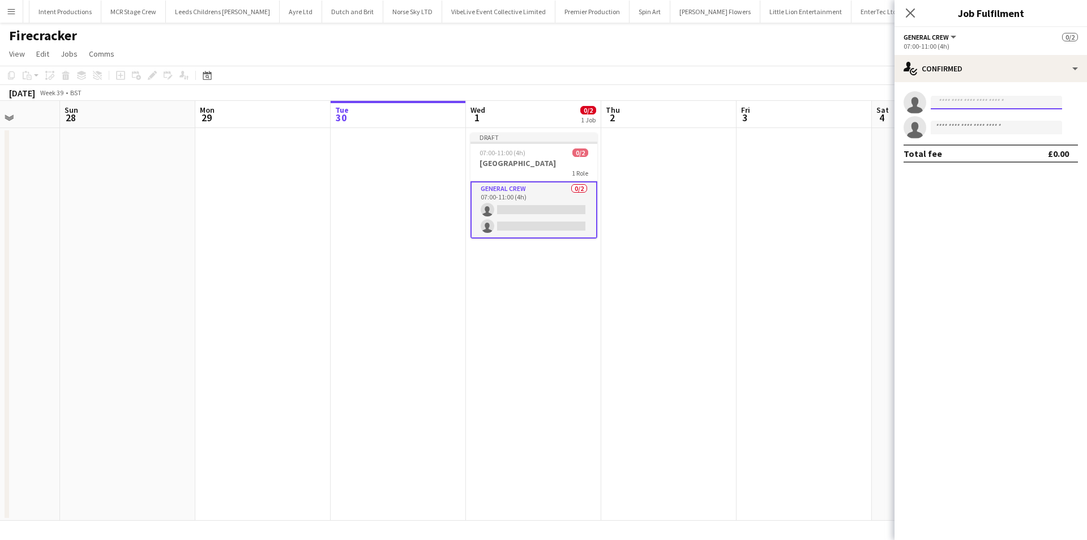
click at [1017, 102] on input at bounding box center [996, 103] width 131 height 14
type input "****"
click at [998, 114] on span "[PERSON_NAME]" at bounding box center [972, 119] width 65 height 10
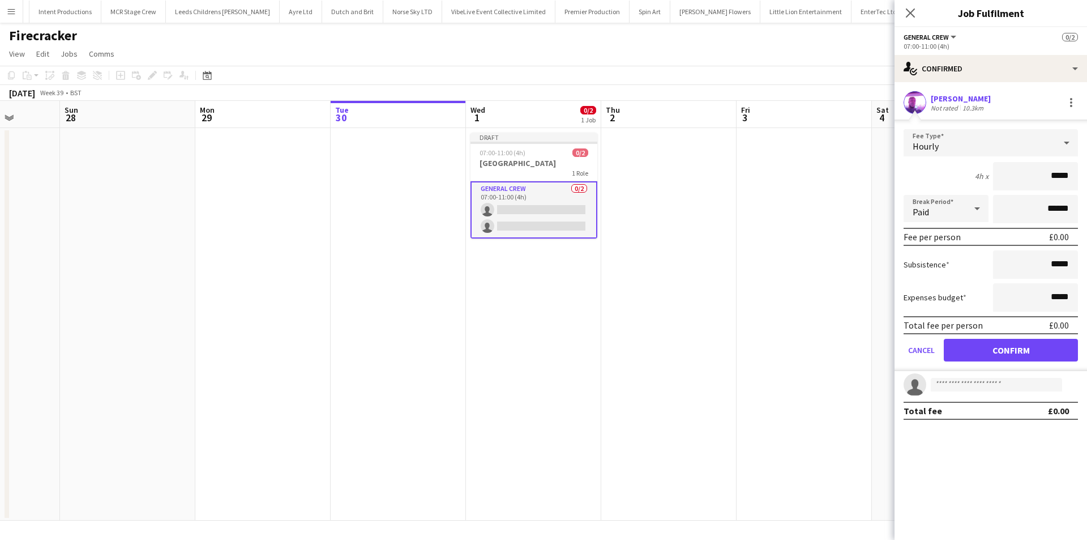
drag, startPoint x: 998, startPoint y: 114, endPoint x: 1087, endPoint y: 198, distance: 122.2
click at [1078, 198] on form "Fee Type Hourly 4h x ***** Break Period Paid ****** Fee per person £0.00 Subsis…" at bounding box center [991, 250] width 193 height 242
type input "***"
click at [1030, 353] on button "Confirm" at bounding box center [1011, 350] width 134 height 23
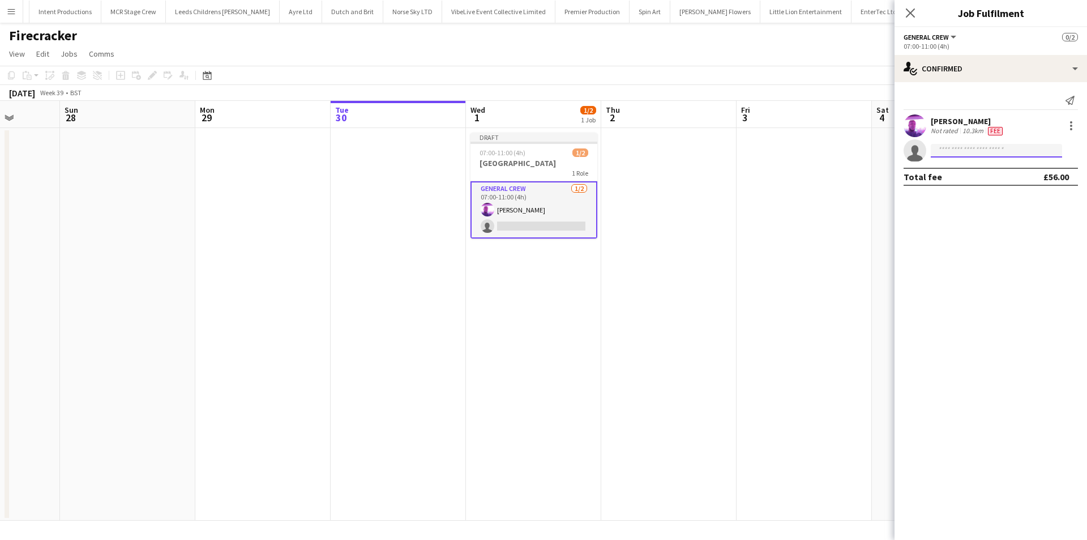
click at [957, 147] on input at bounding box center [996, 151] width 131 height 14
type input "****"
click at [986, 187] on span "[PHONE_NUMBER]" at bounding box center [996, 185] width 113 height 9
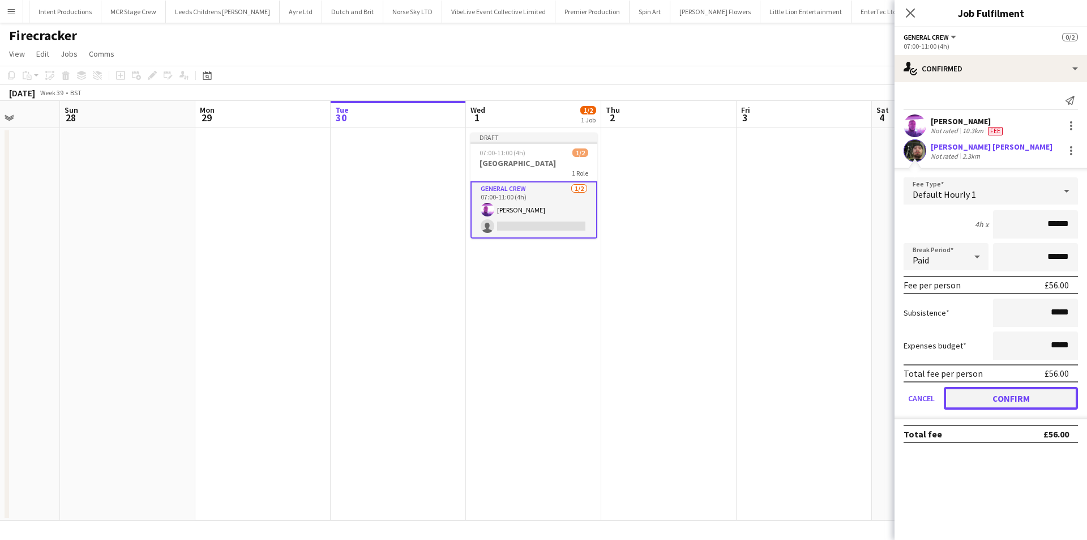
click at [1014, 391] on button "Confirm" at bounding box center [1011, 398] width 134 height 23
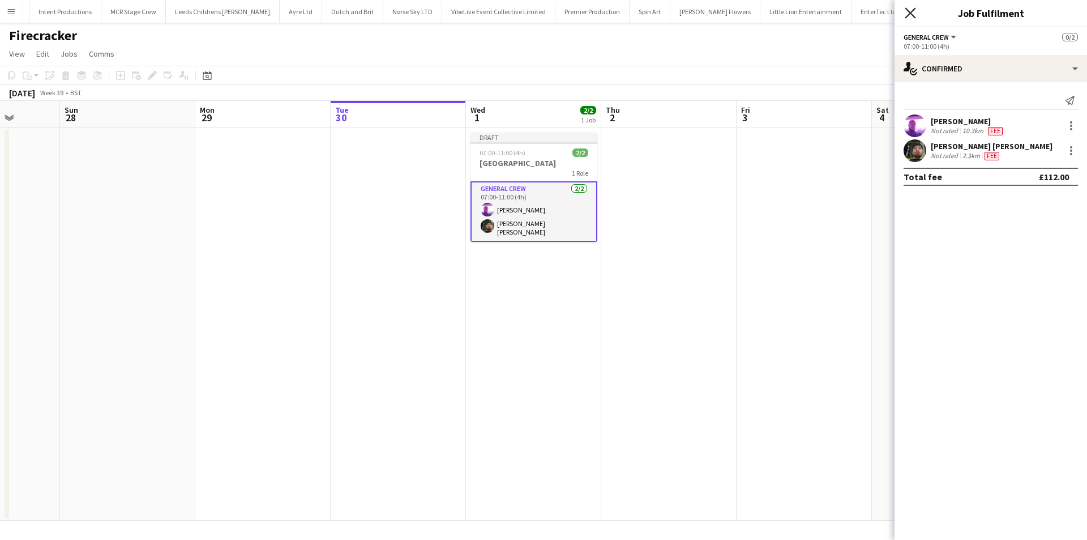
click at [916, 10] on icon "Close pop-in" at bounding box center [910, 12] width 11 height 11
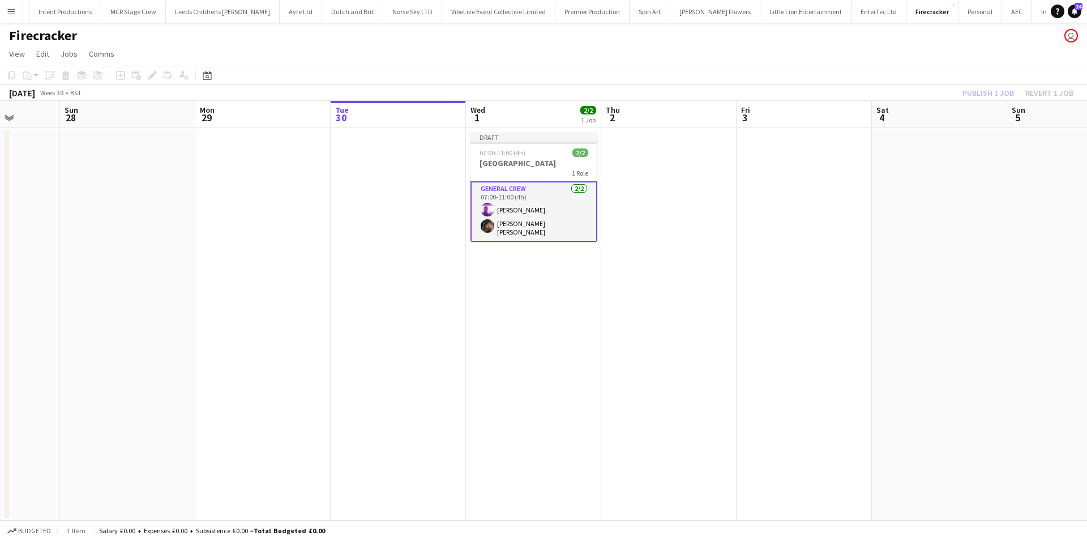
click at [987, 95] on div "Publish 1 job Revert 1 job" at bounding box center [1018, 93] width 138 height 15
click at [987, 95] on button "Publish 1 job" at bounding box center [988, 93] width 61 height 15
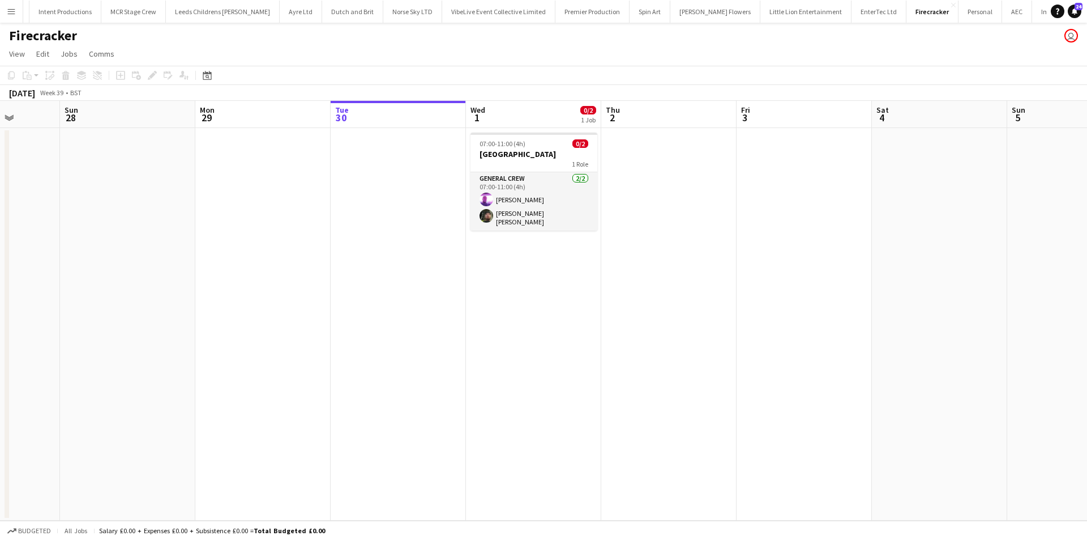
click at [12, 20] on button "Menu" at bounding box center [11, 11] width 23 height 23
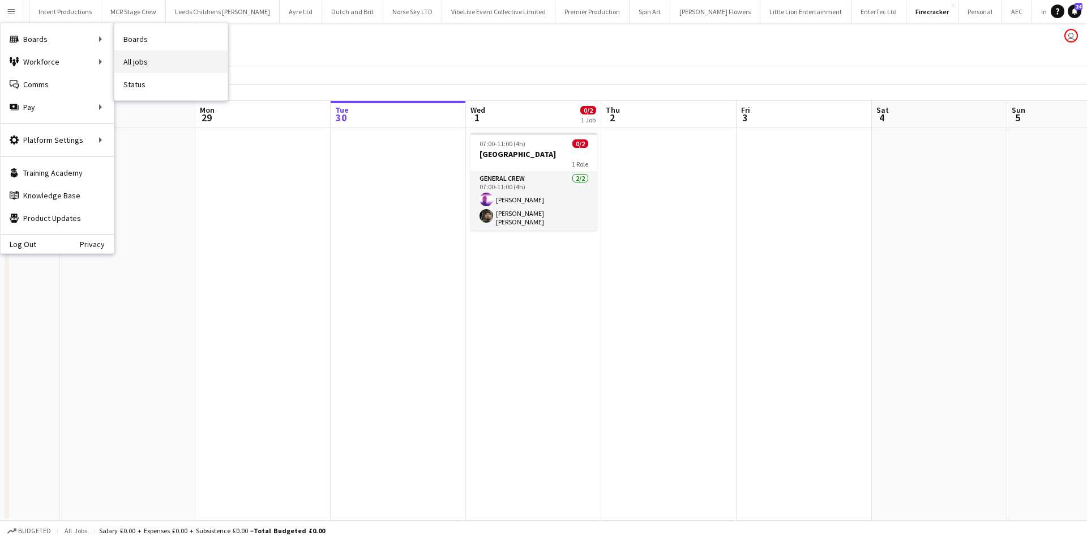
click at [181, 63] on link "All jobs" at bounding box center [170, 61] width 113 height 23
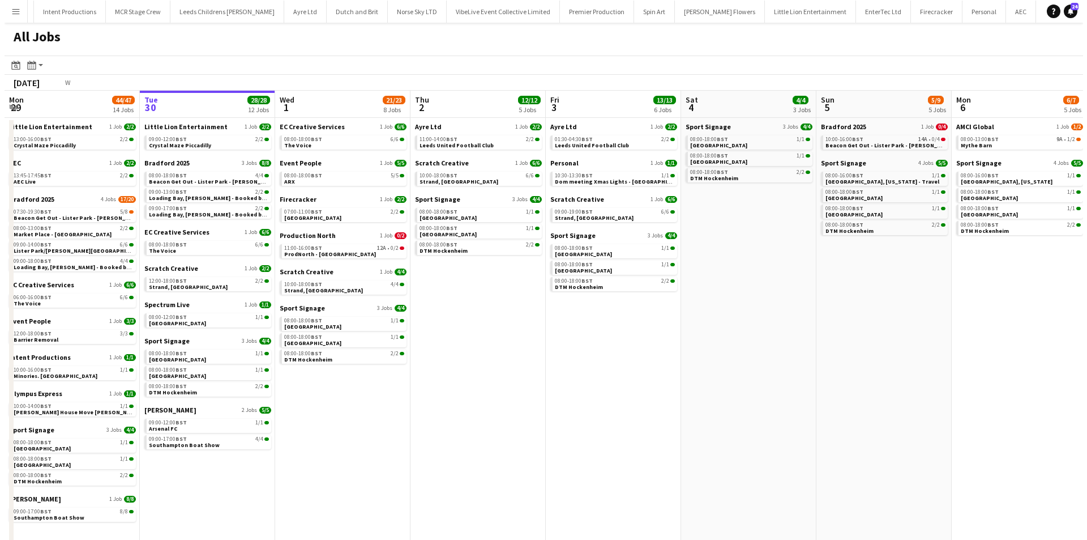
scroll to position [0, 348]
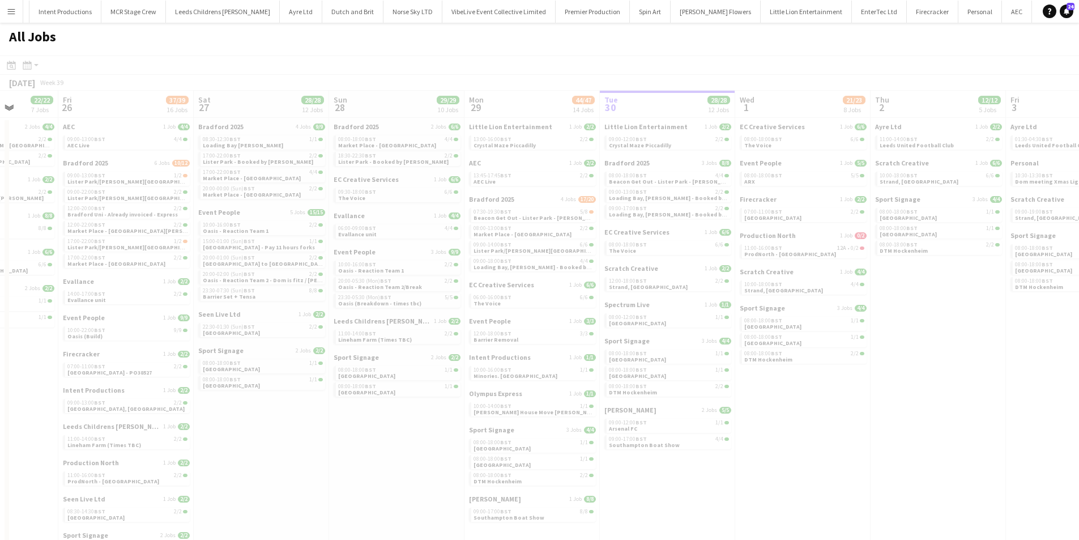
drag, startPoint x: 523, startPoint y: 330, endPoint x: 707, endPoint y: 356, distance: 185.8
click at [1078, 277] on html "Menu Boards Boards Boards All jobs Status Workforce Workforce My Workforce Recr…" at bounding box center [539, 303] width 1079 height 606
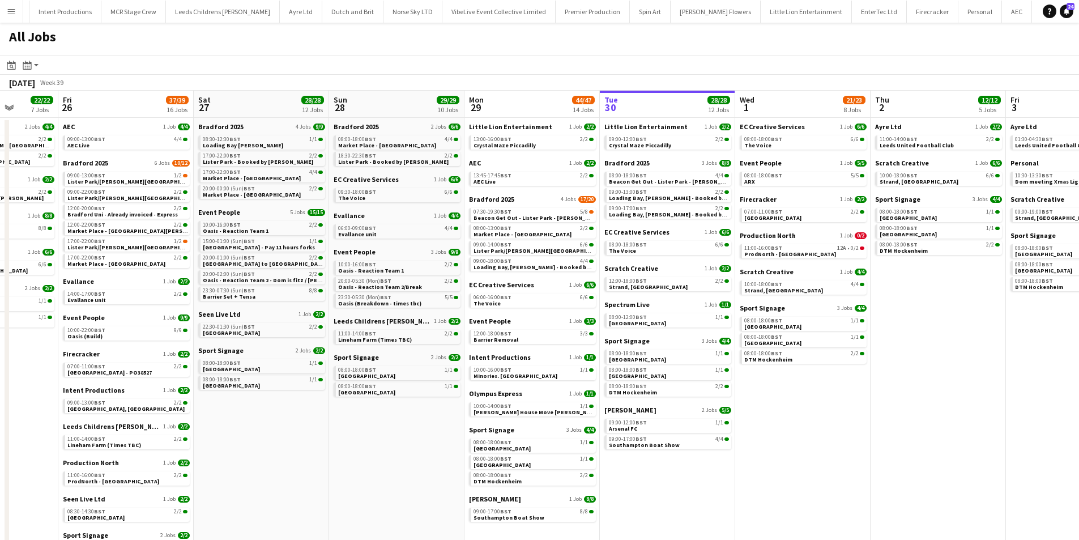
click at [12, 13] on app-icon "Menu" at bounding box center [11, 11] width 9 height 9
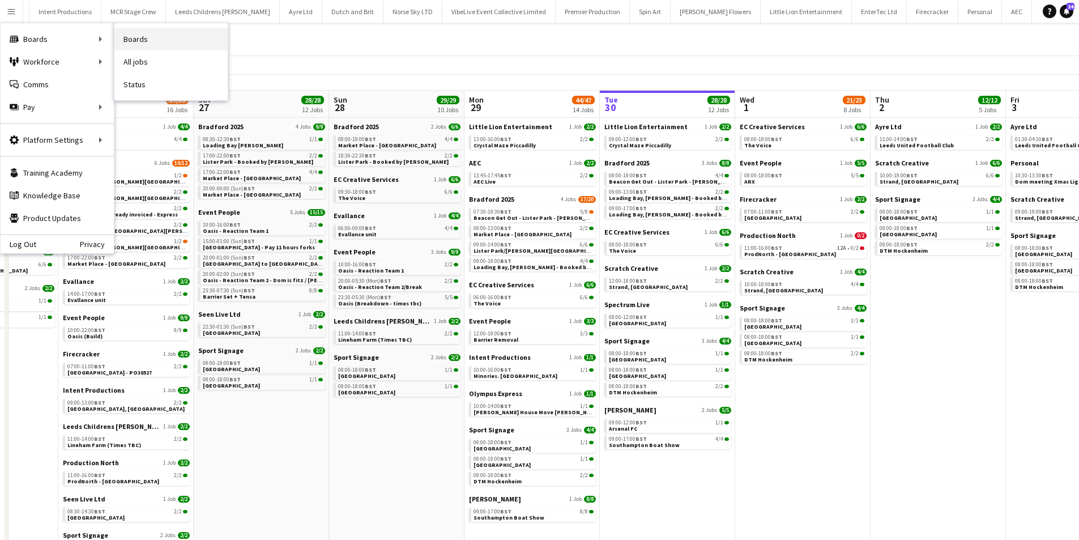
click at [168, 39] on link "Boards" at bounding box center [170, 39] width 113 height 23
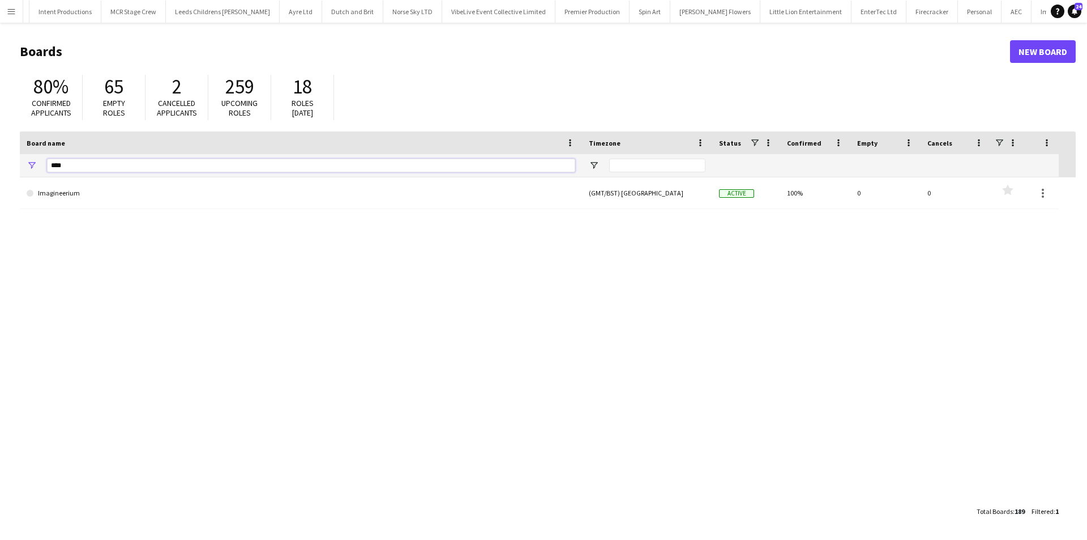
drag, startPoint x: 79, startPoint y: 169, endPoint x: 20, endPoint y: 177, distance: 59.5
click at [22, 177] on div "Board name Timezone Status" at bounding box center [548, 315] width 1056 height 369
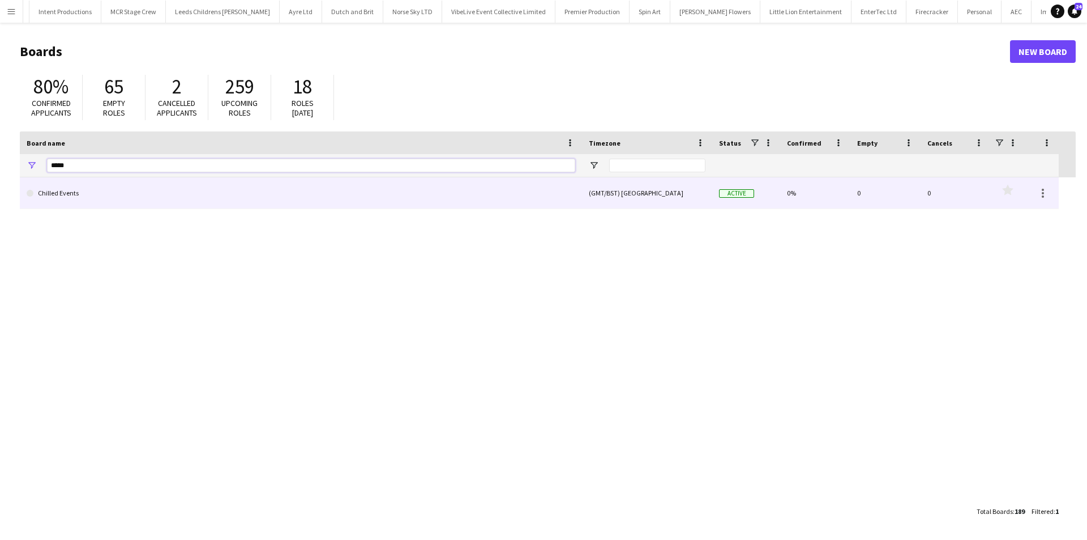
type input "*****"
click at [52, 194] on link "Chilled Events" at bounding box center [301, 193] width 549 height 32
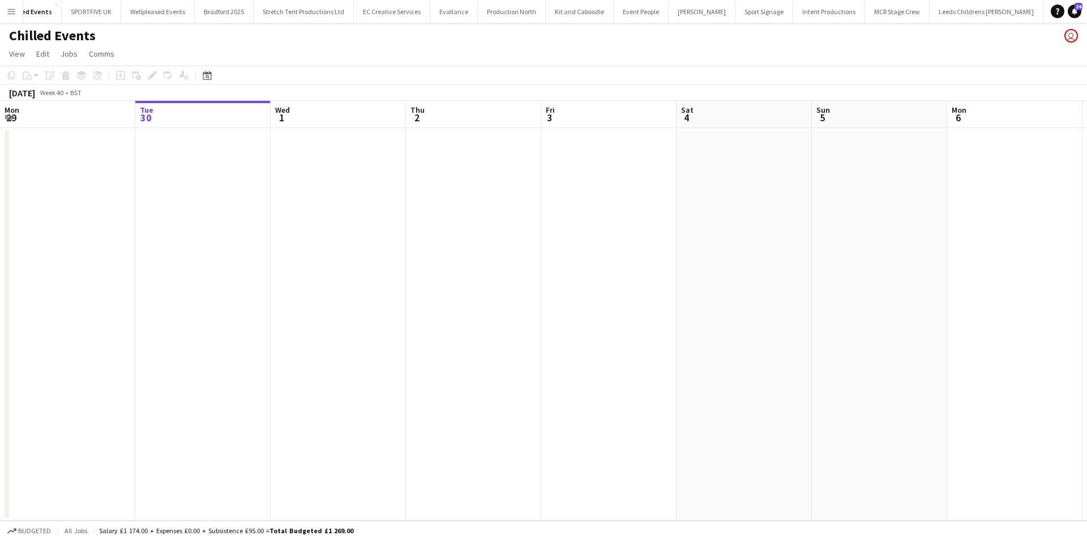
scroll to position [0, 245]
drag, startPoint x: 224, startPoint y: 298, endPoint x: 1087, endPoint y: 217, distance: 866.9
click at [1078, 217] on app-calendar-viewport "Sat 27 Sun 28 Mon 29 Tue 30 Wed 1 Thu 2 Fri 3 Sat 4 Sun 5 Mon 6 Tue 7 Wed 8 Thu…" at bounding box center [543, 311] width 1087 height 420
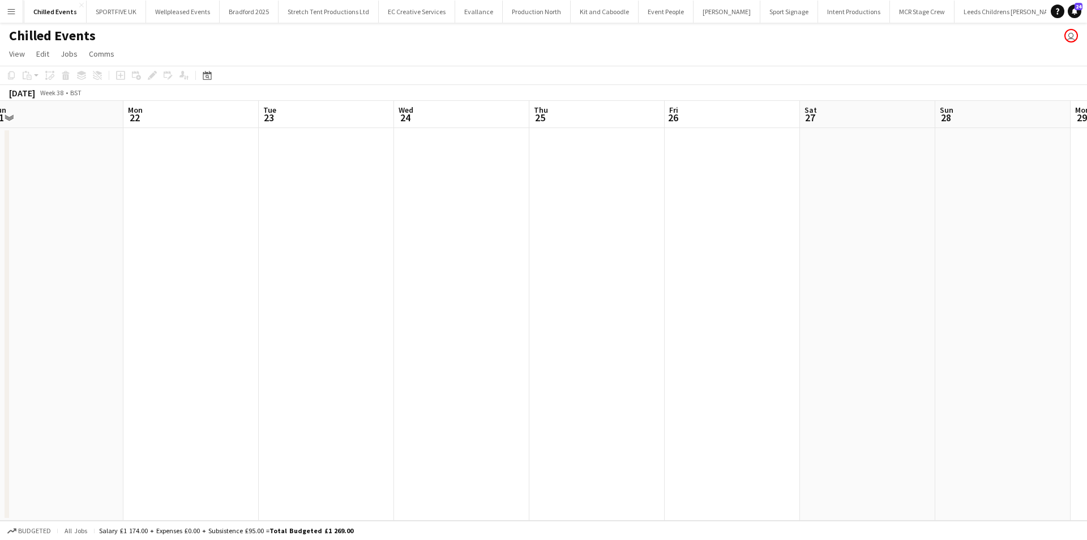
drag, startPoint x: 741, startPoint y: 309, endPoint x: 953, endPoint y: 295, distance: 212.8
click at [954, 295] on app-calendar-viewport "Fri 19 Sat 20 Sun 21 Mon 22 Tue 23 Wed 24 Thu 25 Fri 26 Sat 27 Sun 28 Mon 29 Tu…" at bounding box center [543, 311] width 1087 height 420
click at [881, 300] on app-calendar-viewport "Fri 19 Sat 20 Sun 21 Mon 22 Tue 23 Wed 24 Thu 25 Fri 26 Sat 27 Sun 28 Mon 29 Tu…" at bounding box center [543, 311] width 1087 height 420
drag, startPoint x: 553, startPoint y: 326, endPoint x: 676, endPoint y: 313, distance: 123.0
click at [676, 313] on app-calendar-viewport "Tue 16 Wed 17 Thu 18 Fri 19 Sat 20 Sun 21 Mon 22 Tue 23 Wed 24 Thu 25 Fri 26 Sa…" at bounding box center [543, 311] width 1087 height 420
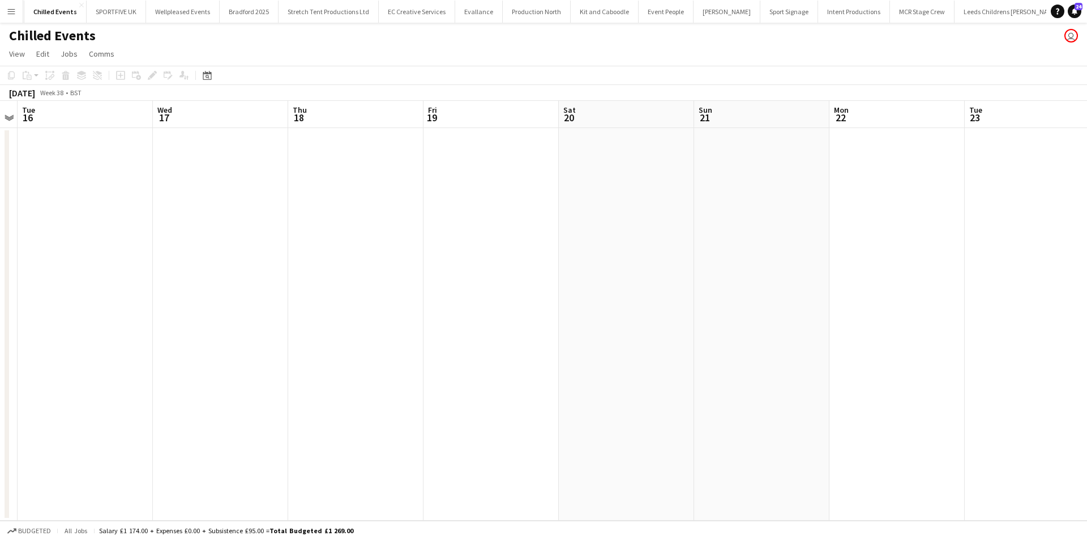
drag, startPoint x: 293, startPoint y: 370, endPoint x: 617, endPoint y: 325, distance: 327.6
click at [617, 325] on app-calendar-viewport "Sat 13 Sun 14 Mon 15 Tue 16 Wed 17 Thu 18 Fri 19 Sat 20 Sun 21 Mon 22 Tue 23 We…" at bounding box center [543, 311] width 1087 height 420
drag, startPoint x: 399, startPoint y: 354, endPoint x: 725, endPoint y: 343, distance: 326.4
click at [716, 343] on app-calendar-viewport "Sat 13 Sun 14 Mon 15 Tue 16 Wed 17 Thu 18 Fri 19 Sat 20 Sun 21 Mon 22 Tue 23 We…" at bounding box center [543, 311] width 1087 height 420
drag, startPoint x: 720, startPoint y: 315, endPoint x: 733, endPoint y: 314, distance: 12.6
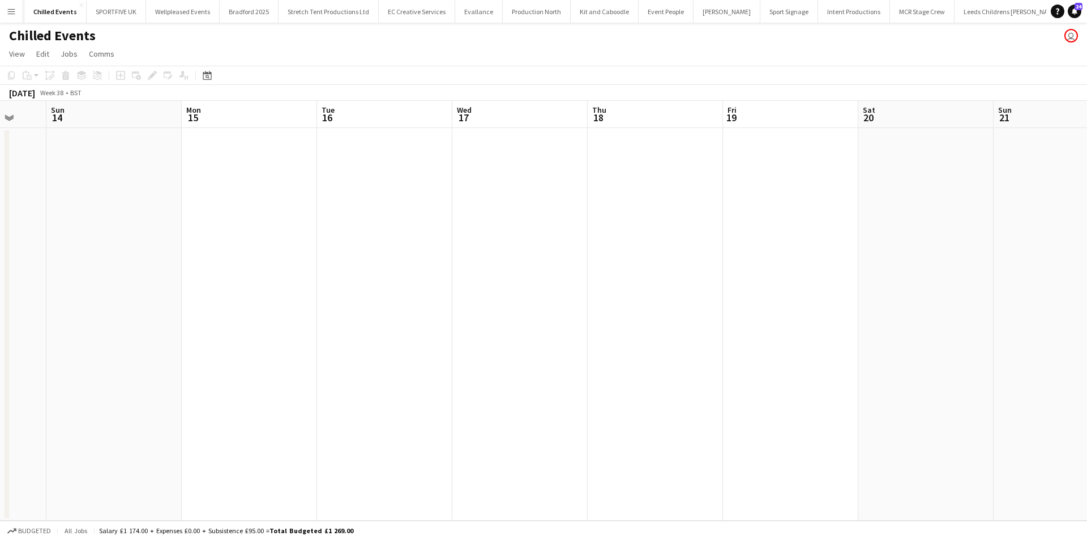
click at [728, 314] on app-calendar-viewport "Thu 11 2/2 1 Job Fri 12 Sat 13 Sun 14 Mon 15 Tue 16 Wed 17 Thu 18 Fri 19 Sat 20…" at bounding box center [543, 311] width 1087 height 420
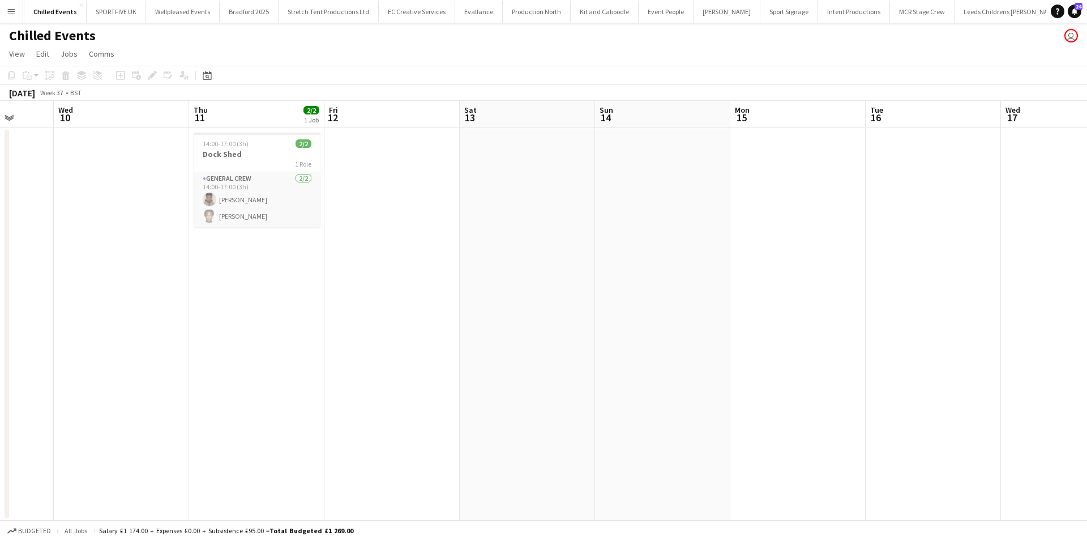
scroll to position [0, 247]
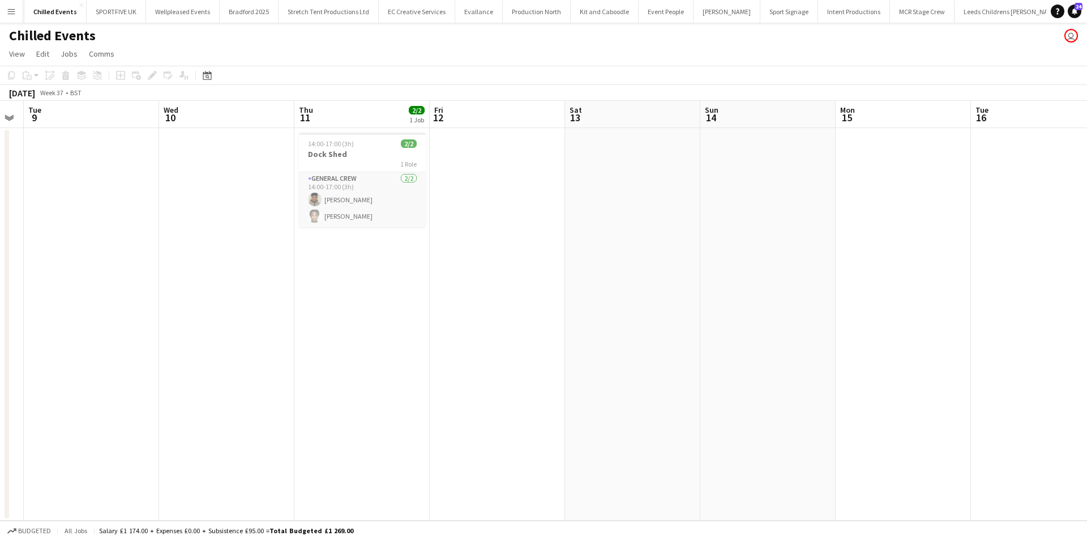
drag, startPoint x: 586, startPoint y: 307, endPoint x: 754, endPoint y: 321, distance: 169.3
click at [792, 305] on app-calendar-viewport "Sun 7 Mon 8 Tue 9 Wed 10 Thu 11 2/2 1 Job Fri 12 Sat 13 Sun 14 Mon 15 Tue 16 We…" at bounding box center [543, 311] width 1087 height 420
click at [348, 144] on span "14:00-17:00 (3h)" at bounding box center [331, 143] width 46 height 8
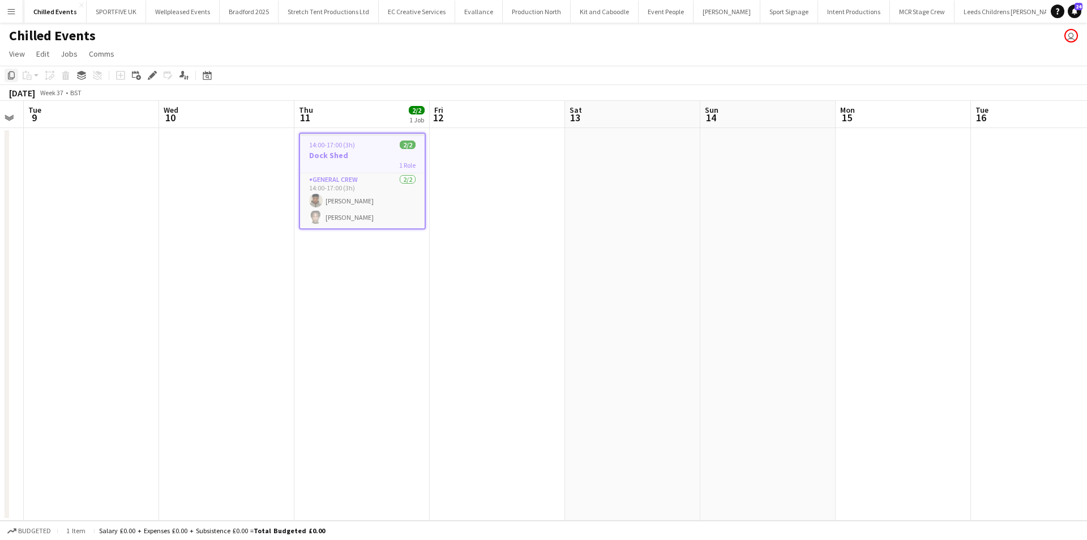
click at [10, 78] on icon at bounding box center [11, 75] width 7 height 8
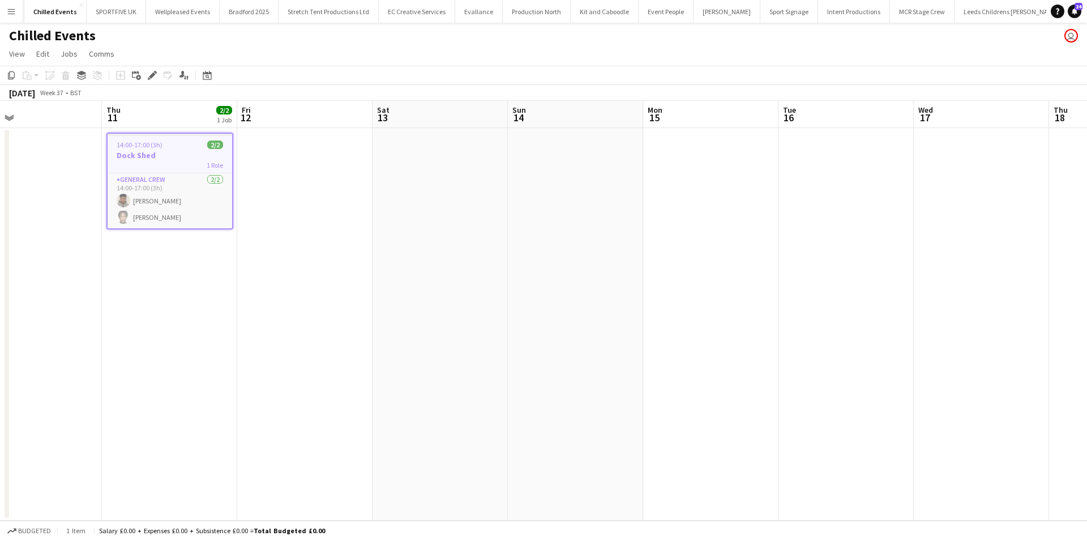
click at [494, 315] on app-calendar-viewport "Sun 7 Mon 8 Tue 9 Wed 10 Thu 11 2/2 1 Job Fri 12 Sat 13 Sun 14 Mon 15 Tue 16 We…" at bounding box center [543, 311] width 1087 height 420
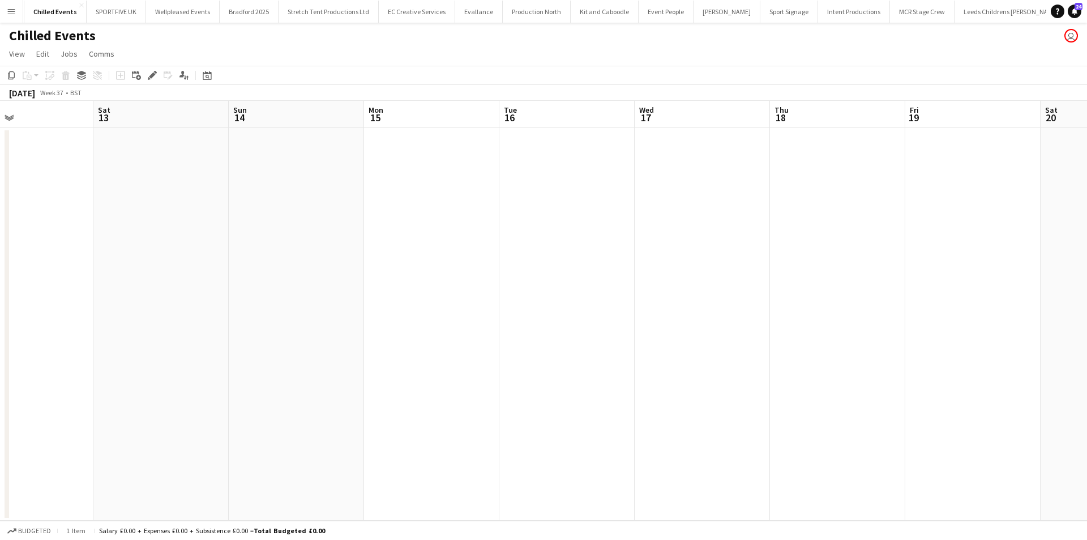
drag, startPoint x: 717, startPoint y: 303, endPoint x: 564, endPoint y: 308, distance: 153.6
click at [564, 308] on app-calendar-viewport "Tue 9 Wed 10 Thu 11 2/2 1 Job Fri 12 Sat 13 Sun 14 Mon 15 Tue 16 Wed 17 Thu 18 …" at bounding box center [543, 311] width 1087 height 420
drag, startPoint x: 772, startPoint y: 279, endPoint x: 562, endPoint y: 279, distance: 210.1
click at [564, 279] on app-calendar-viewport "Thu 11 2/2 1 Job Fri 12 Sat 13 Sun 14 Mon 15 Tue 16 Wed 17 Thu 18 Fri 19 Sat 20…" at bounding box center [543, 311] width 1087 height 420
drag, startPoint x: 763, startPoint y: 262, endPoint x: 481, endPoint y: 284, distance: 282.9
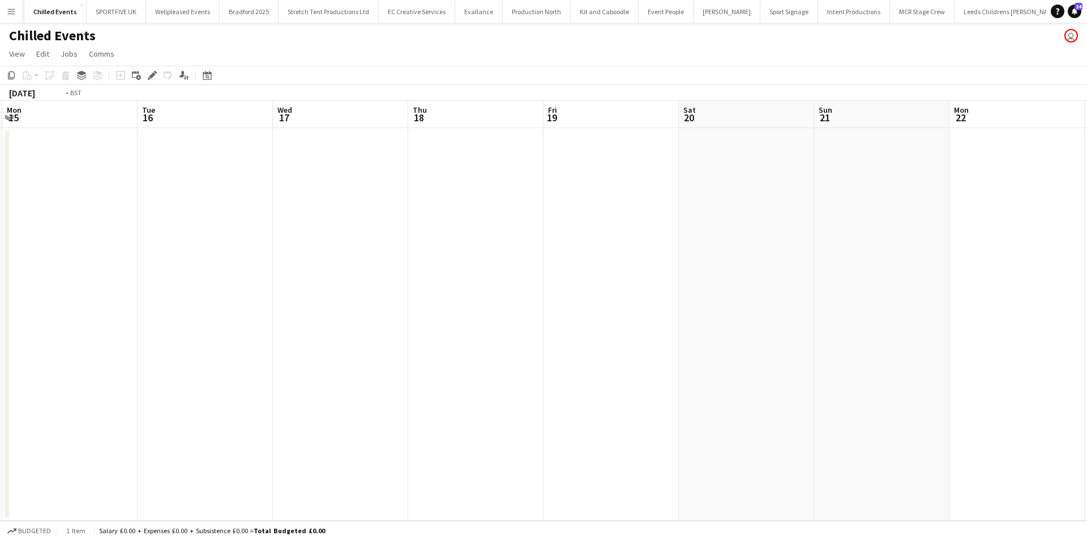
click at [481, 284] on app-calendar-viewport "Fri 12 Sat 13 Sun 14 Mon 15 Tue 16 Wed 17 Thu 18 Fri 19 Sat 20 Sun 21 Mon 22 Tu…" at bounding box center [543, 311] width 1087 height 420
drag, startPoint x: 713, startPoint y: 276, endPoint x: 399, endPoint y: 281, distance: 314.4
click at [399, 281] on app-calendar-viewport "Mon 15 Tue 16 Wed 17 Thu 18 Fri 19 Sat 20 Sun 21 Mon 22 Tue 23 Wed 24 Thu 25 Fr…" at bounding box center [543, 311] width 1087 height 420
drag, startPoint x: 567, startPoint y: 289, endPoint x: 436, endPoint y: 292, distance: 130.9
click at [437, 292] on app-calendar-viewport "Wed 17 Thu 18 Fri 19 Sat 20 Sun 21 Mon 22 Tue 23 Wed 24 Thu 25 Fri 26 Sat 27 Su…" at bounding box center [543, 311] width 1087 height 420
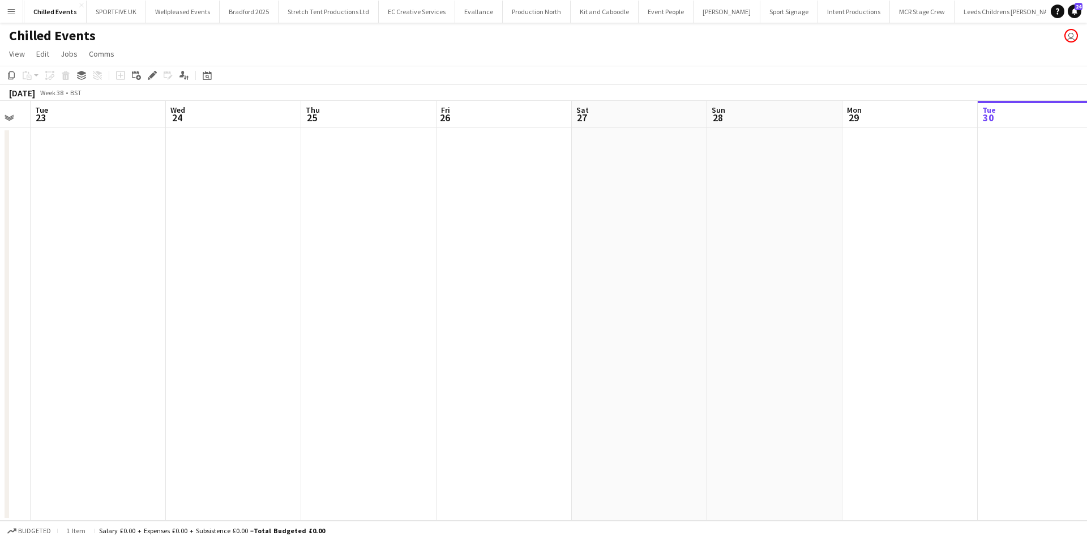
click at [626, 292] on app-calendar-viewport "Sat 20 Sun 21 Mon 22 Tue 23 Wed 24 Thu 25 Fri 26 Sat 27 Sun 28 Mon 29 Tue 30 We…" at bounding box center [543, 311] width 1087 height 420
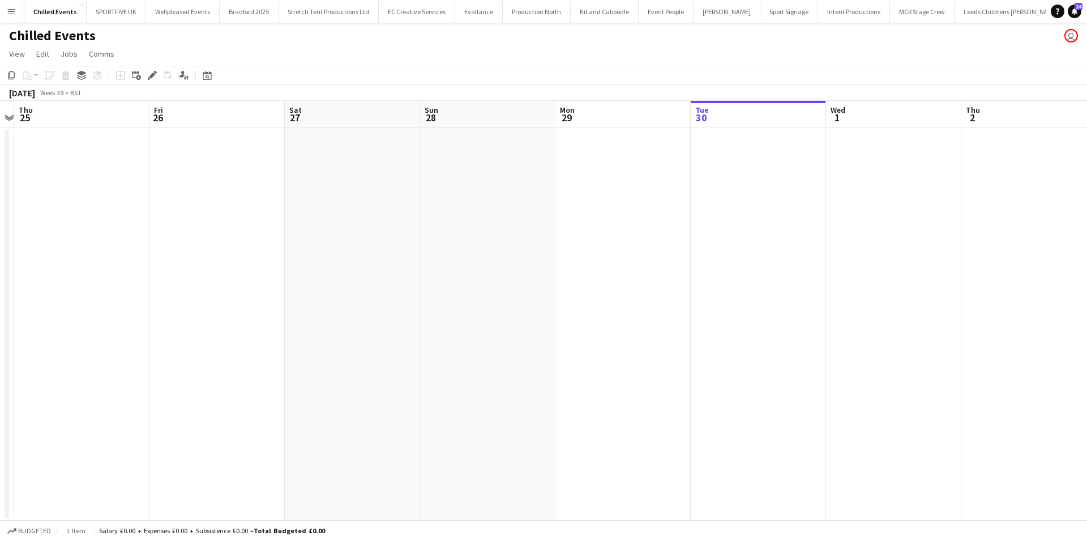
drag, startPoint x: 526, startPoint y: 274, endPoint x: 516, endPoint y: 274, distance: 10.2
click at [516, 274] on app-calendar-viewport "Mon 22 Tue 23 Wed 24 Thu 25 Fri 26 Sat 27 Sun 28 Mon 29 Tue 30 Wed 1 Thu 2 Fri …" at bounding box center [543, 311] width 1087 height 420
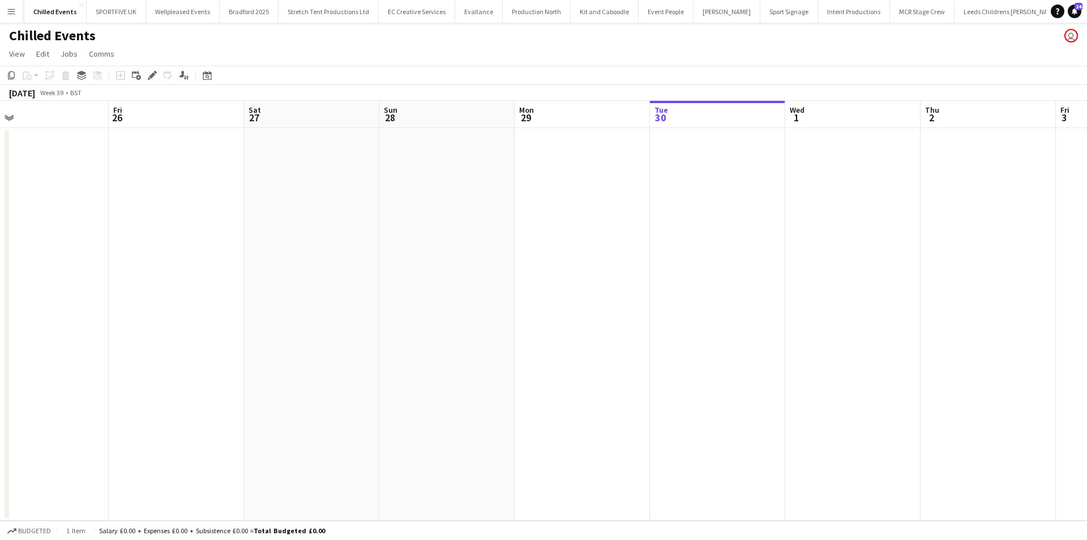
drag, startPoint x: 599, startPoint y: 234, endPoint x: 481, endPoint y: 242, distance: 118.0
click at [480, 242] on app-calendar-viewport "Mon 22 Tue 23 Wed 24 Thu 25 Fri 26 Sat 27 Sun 28 Mon 29 Tue 30 Wed 1 Thu 2 Fri …" at bounding box center [543, 311] width 1087 height 420
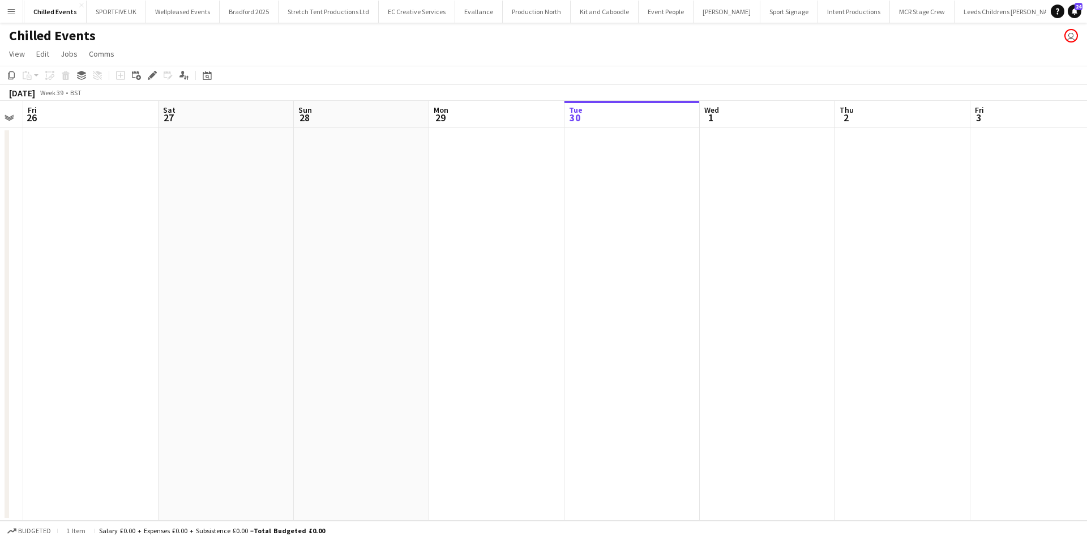
drag, startPoint x: 608, startPoint y: 222, endPoint x: 522, endPoint y: 224, distance: 85.5
click at [522, 224] on app-calendar-viewport "Tue 23 Wed 24 Thu 25 Fri 26 Sat 27 Sun 28 Mon 29 Tue 30 Wed 1 Thu 2 Fri 3 Sat 4…" at bounding box center [543, 311] width 1087 height 420
drag, startPoint x: 602, startPoint y: 217, endPoint x: 553, endPoint y: 224, distance: 49.7
click at [553, 224] on app-calendar-viewport "Wed 24 Thu 25 Fri 26 Sat 27 Sun 28 Mon 29 Tue 30 Wed 1 Thu 2 Fri 3 Sat 4 Sun 5 …" at bounding box center [543, 311] width 1087 height 420
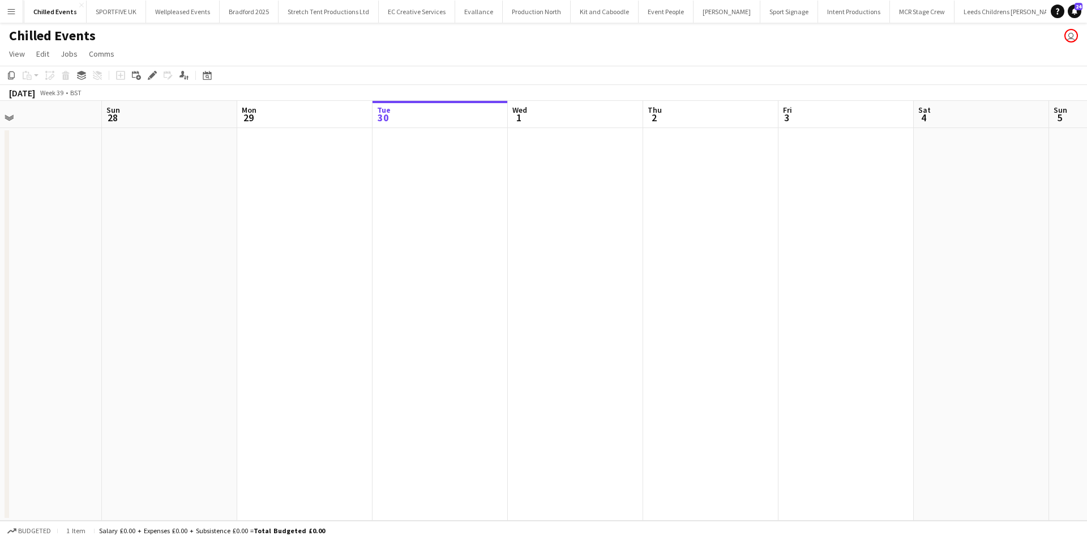
scroll to position [0, 368]
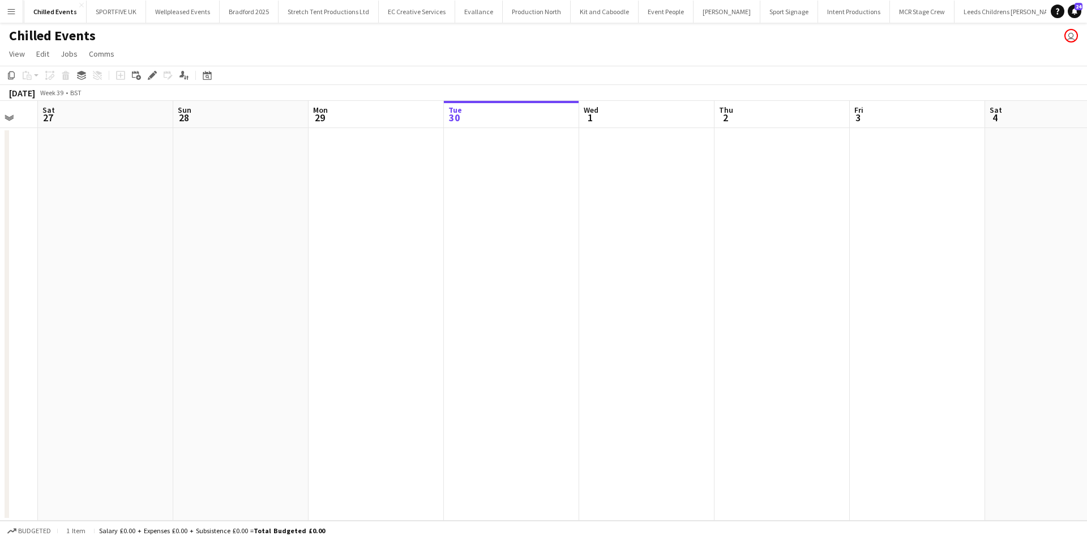
click at [525, 229] on app-calendar-viewport "Wed 24 Thu 25 Fri 26 Sat 27 Sun 28 Mon 29 Tue 30 Wed 1 Thu 2 Fri 3 Sat 4 Sun 5 …" at bounding box center [543, 311] width 1087 height 420
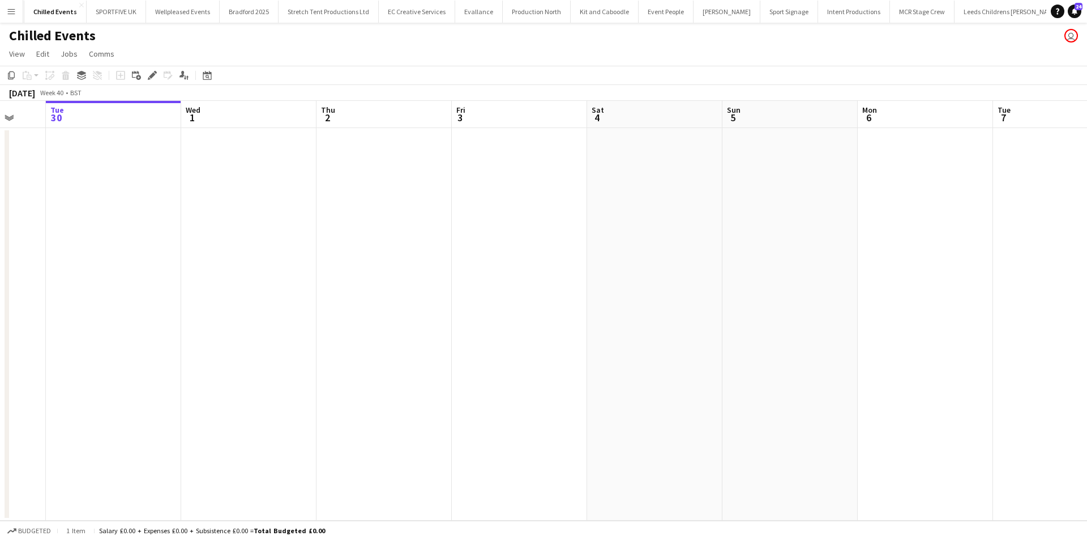
drag, startPoint x: 639, startPoint y: 221, endPoint x: 361, endPoint y: 232, distance: 277.7
click at [361, 232] on app-calendar-viewport "Sat 27 Sun 28 Mon 29 Tue 30 Wed 1 Thu 2 Fri 3 Sat 4 Sun 5 Mon 6 Tue 7 Wed 8 Thu…" at bounding box center [543, 311] width 1087 height 420
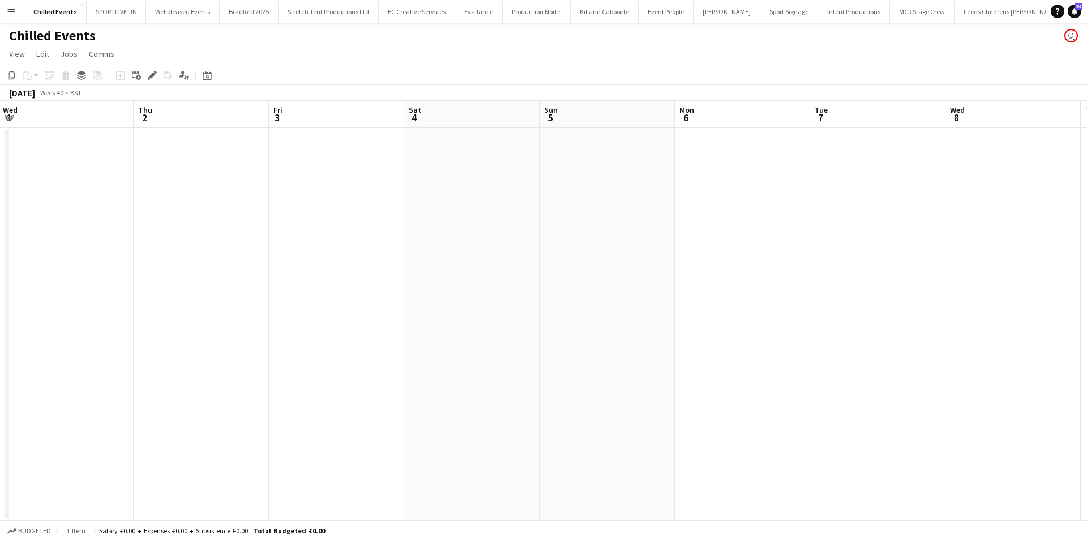
drag, startPoint x: 667, startPoint y: 233, endPoint x: 530, endPoint y: 225, distance: 136.7
click at [486, 242] on app-calendar-viewport "Sun 28 Mon 29 Tue 30 Wed 1 Thu 2 Fri 3 Sat 4 Sun 5 Mon 6 Tue 7 Wed 8 Thu 9 Fri …" at bounding box center [543, 311] width 1087 height 420
click at [689, 188] on app-date-cell at bounding box center [692, 324] width 135 height 392
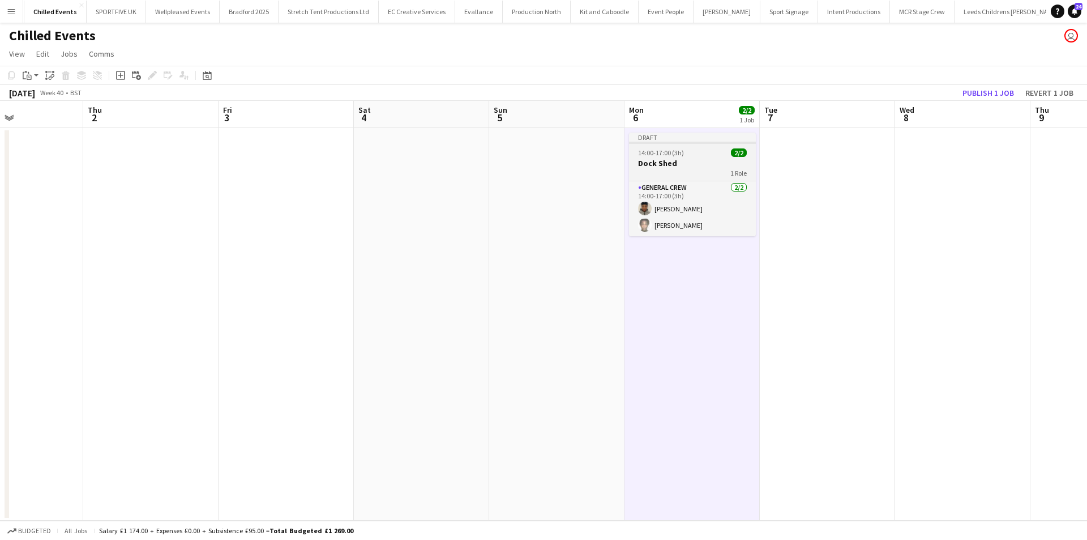
click at [715, 143] on div at bounding box center [692, 143] width 127 height 2
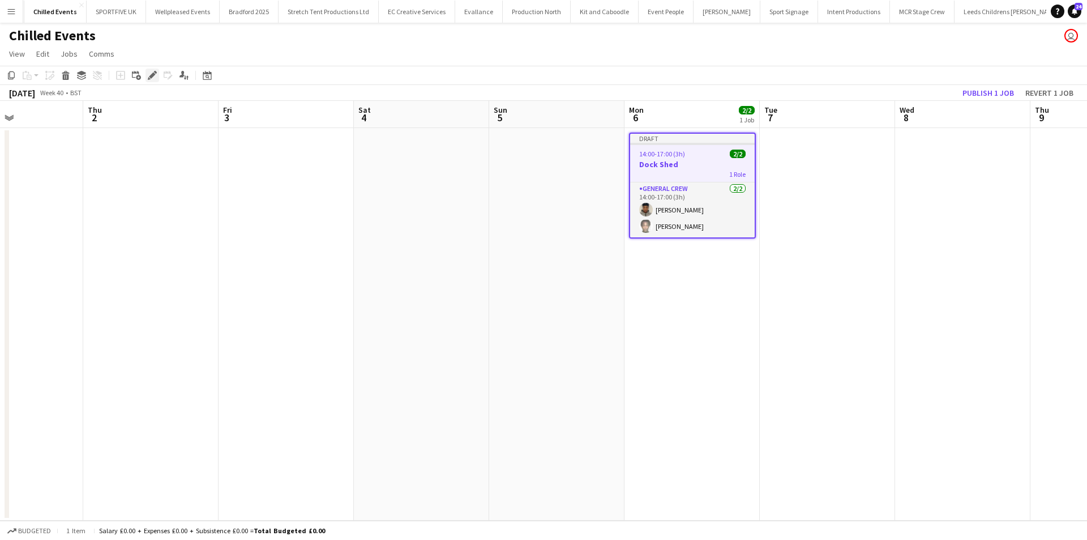
click at [148, 79] on icon "Edit" at bounding box center [152, 75] width 9 height 9
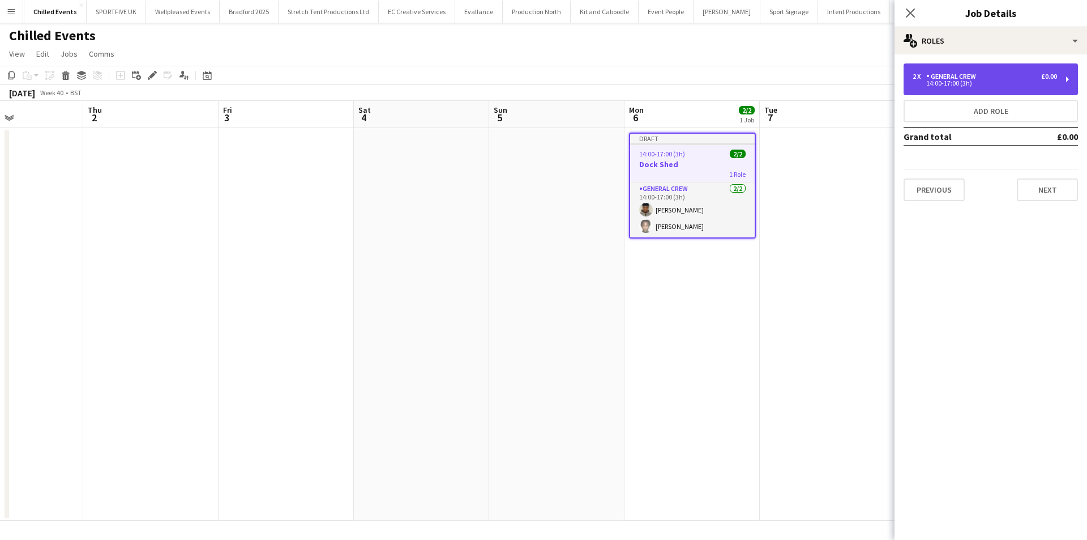
click at [1006, 92] on div "2 x General Crew £0.00 14:00-17:00 (3h)" at bounding box center [991, 79] width 174 height 32
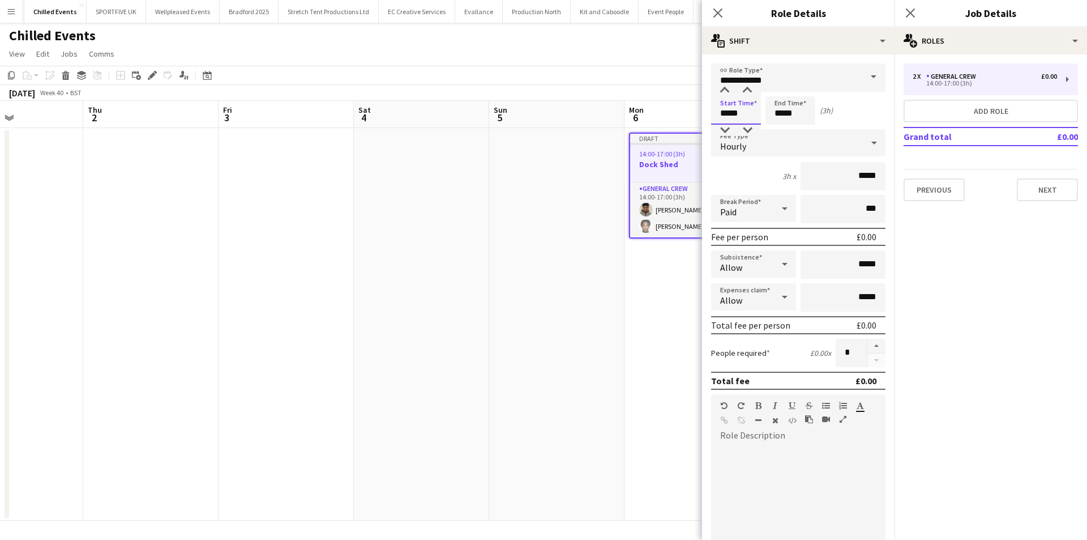
click at [755, 117] on input "*****" at bounding box center [736, 110] width 50 height 28
type input "*****"
click at [723, 128] on div at bounding box center [725, 130] width 23 height 11
click at [770, 113] on input "*****" at bounding box center [791, 110] width 50 height 28
type input "*****"
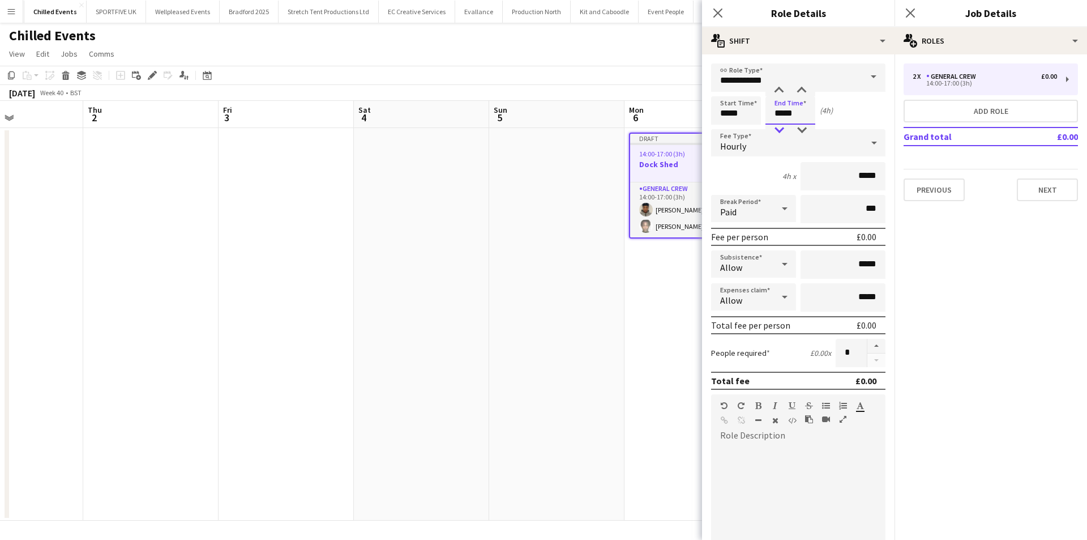
click at [777, 127] on div at bounding box center [779, 130] width 23 height 11
click at [715, 16] on icon at bounding box center [717, 12] width 11 height 11
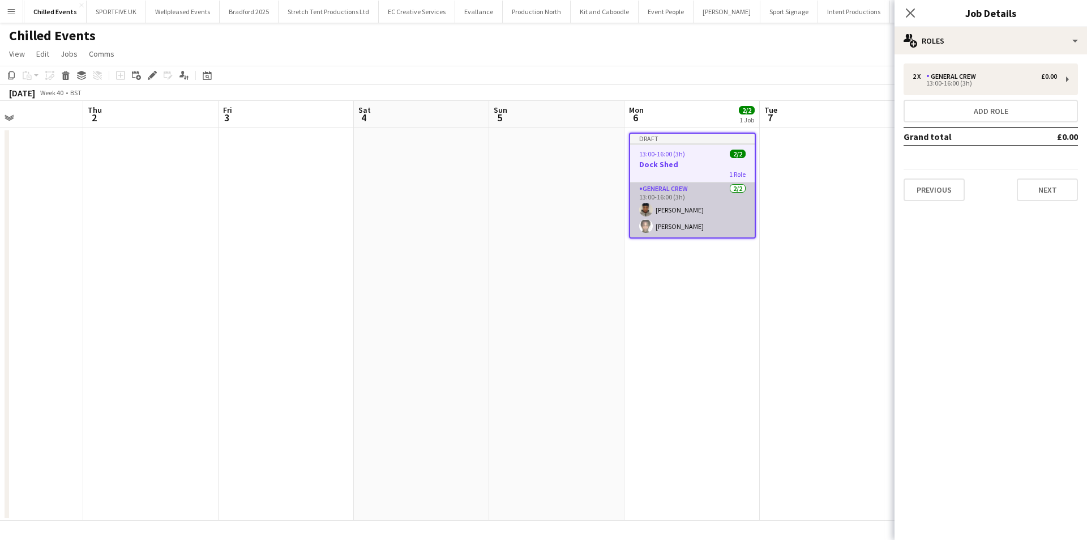
click at [632, 220] on app-card-role "General Crew [DATE] 13:00-16:00 (3h) [PERSON_NAME]" at bounding box center [692, 209] width 125 height 55
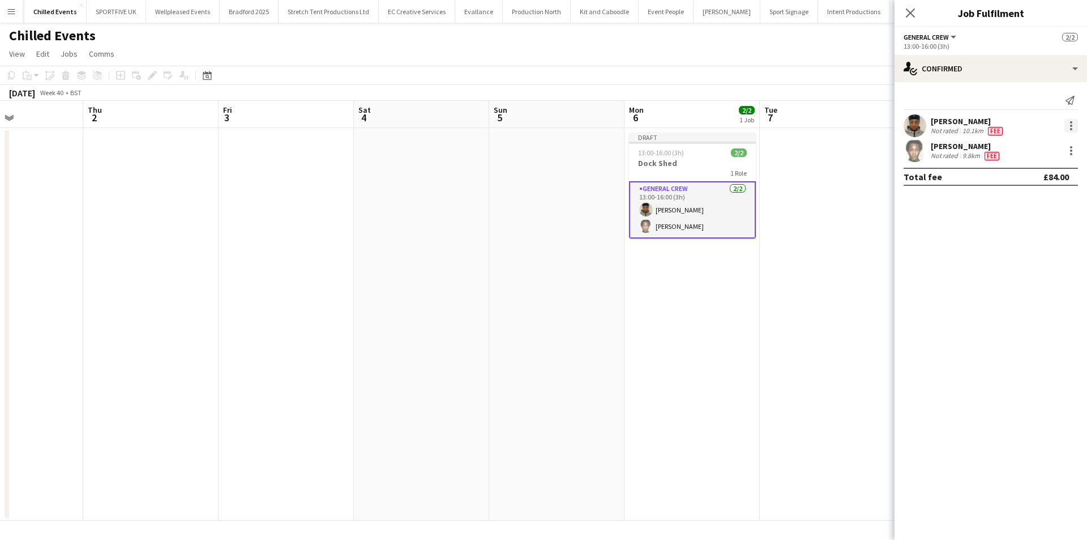
click at [1068, 129] on div at bounding box center [1072, 126] width 14 height 14
click at [1043, 247] on button "Remove" at bounding box center [1034, 255] width 88 height 27
click at [1072, 124] on div at bounding box center [1072, 126] width 14 height 14
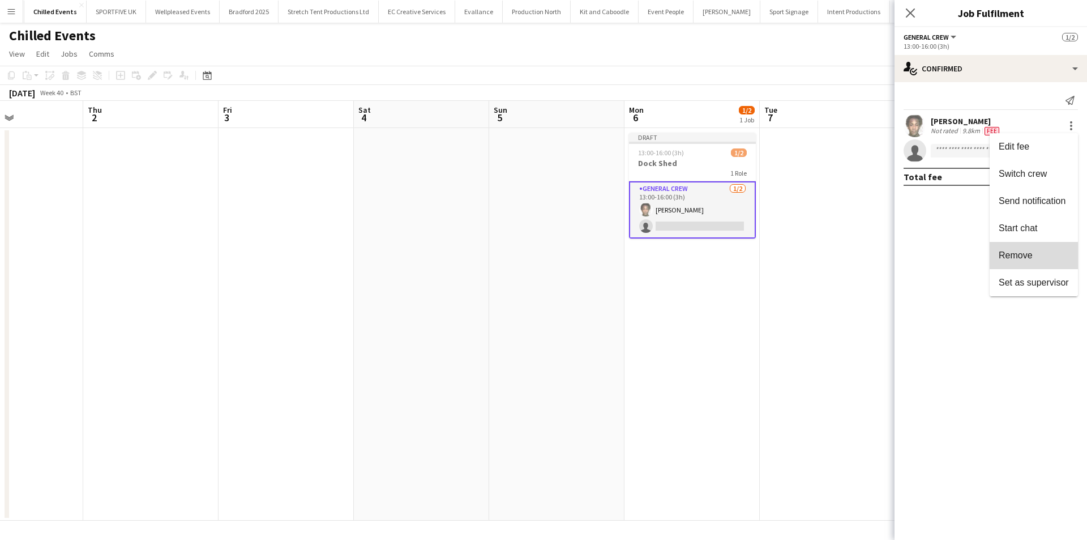
click at [1036, 244] on button "Remove" at bounding box center [1034, 255] width 88 height 27
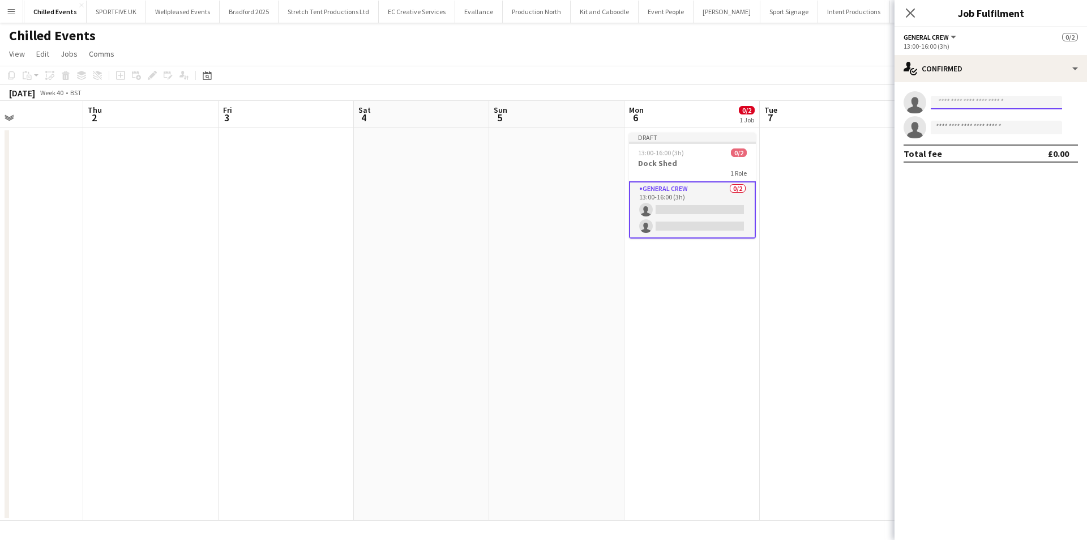
click at [993, 104] on input at bounding box center [996, 103] width 131 height 14
type input "****"
click at [979, 122] on span "[PERSON_NAME] [PERSON_NAME]" at bounding box center [979, 119] width 78 height 10
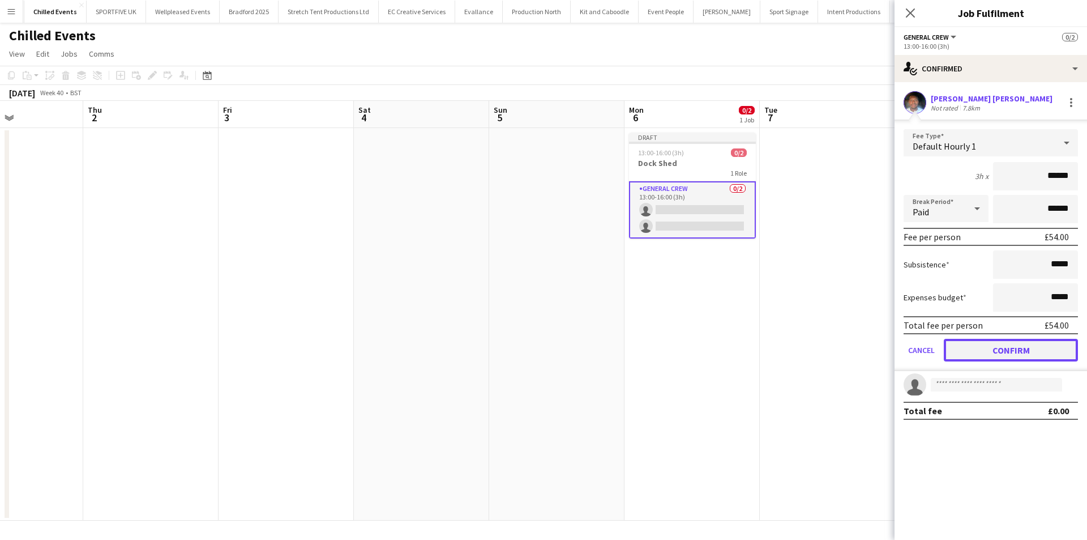
click at [1015, 347] on button "Confirm" at bounding box center [1011, 350] width 134 height 23
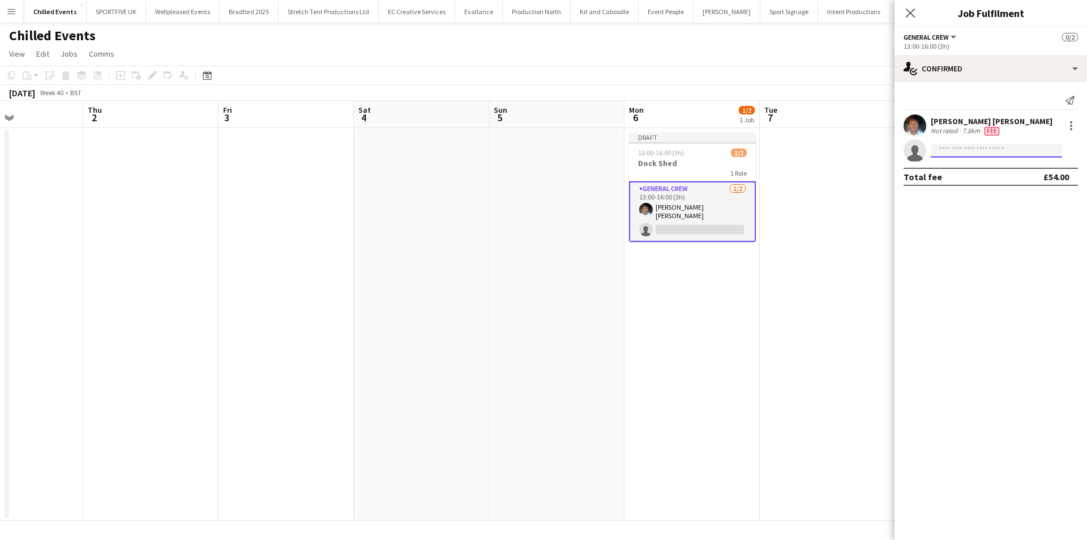
click at [945, 144] on input at bounding box center [996, 151] width 131 height 14
type input "******"
click at [967, 185] on span "[PHONE_NUMBER]" at bounding box center [996, 185] width 113 height 9
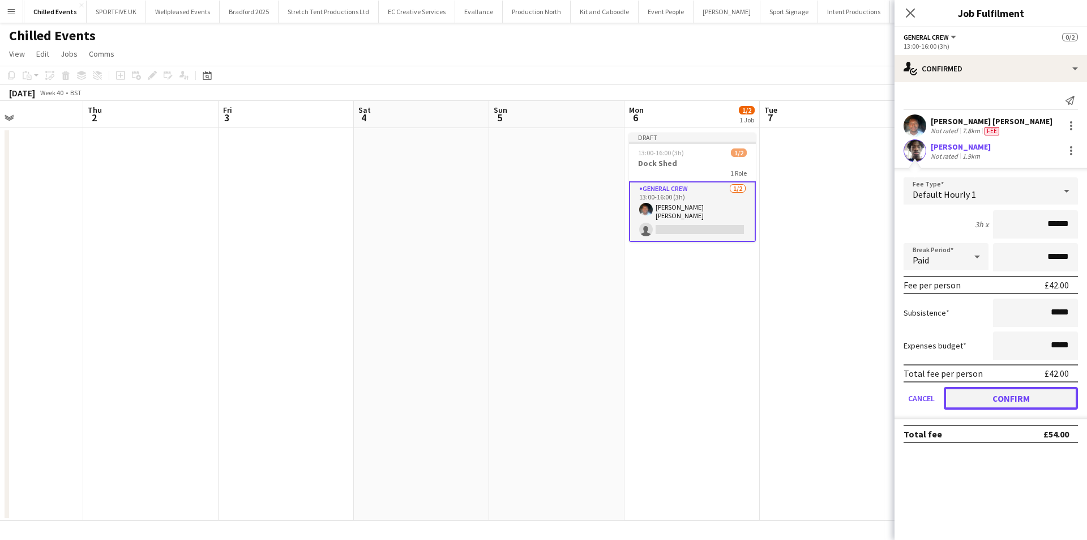
click at [1004, 403] on button "Confirm" at bounding box center [1011, 398] width 134 height 23
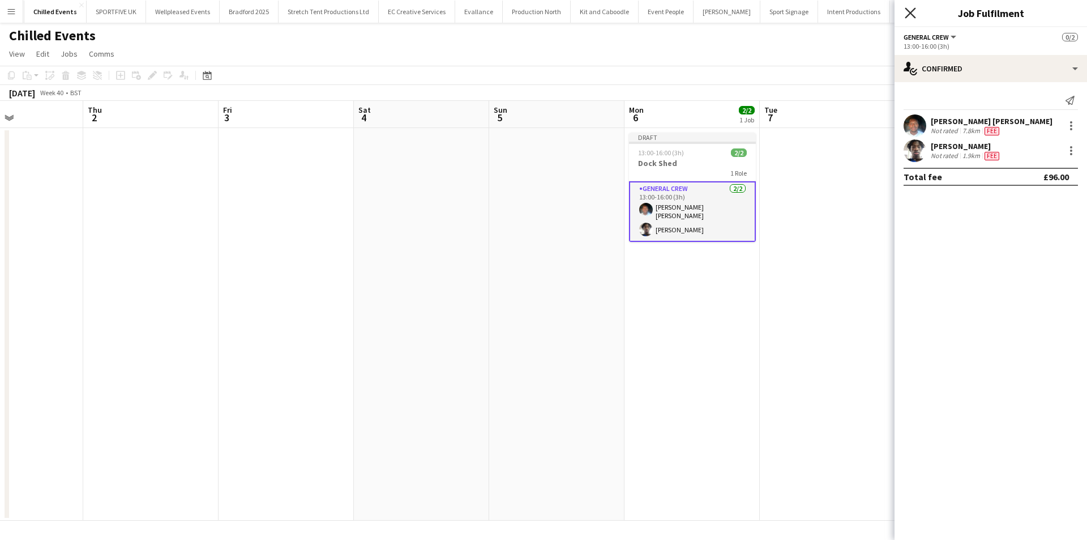
click at [915, 15] on icon "Close pop-in" at bounding box center [910, 12] width 11 height 11
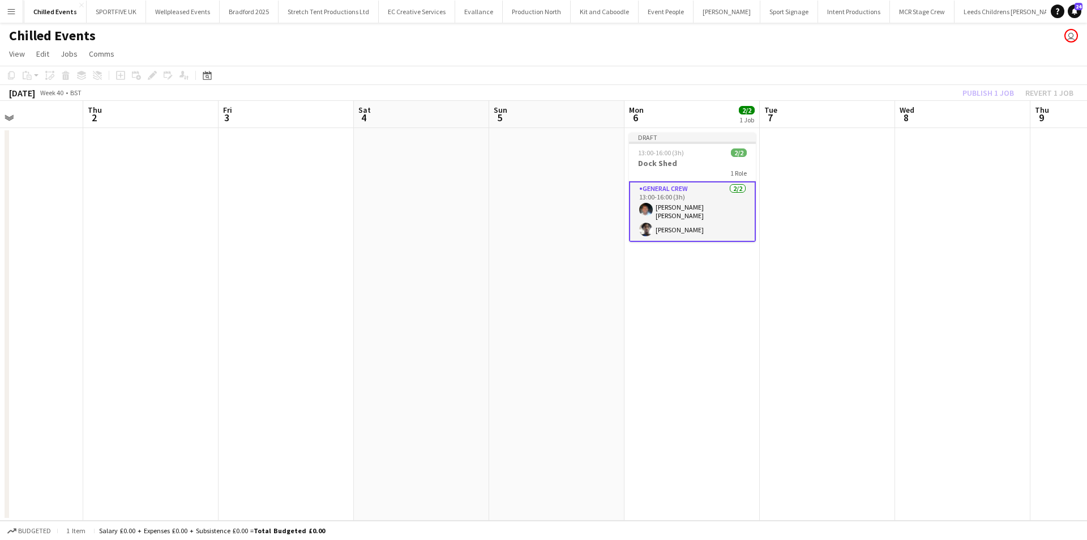
click at [984, 95] on div "Publish 1 job Revert 1 job" at bounding box center [1018, 93] width 138 height 15
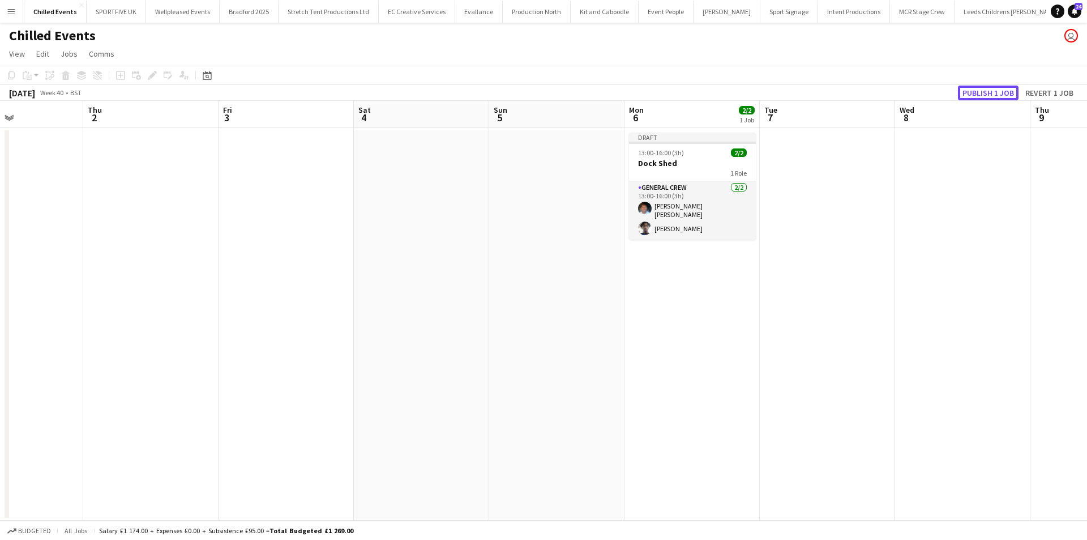
click at [984, 95] on button "Publish 1 job" at bounding box center [988, 93] width 61 height 15
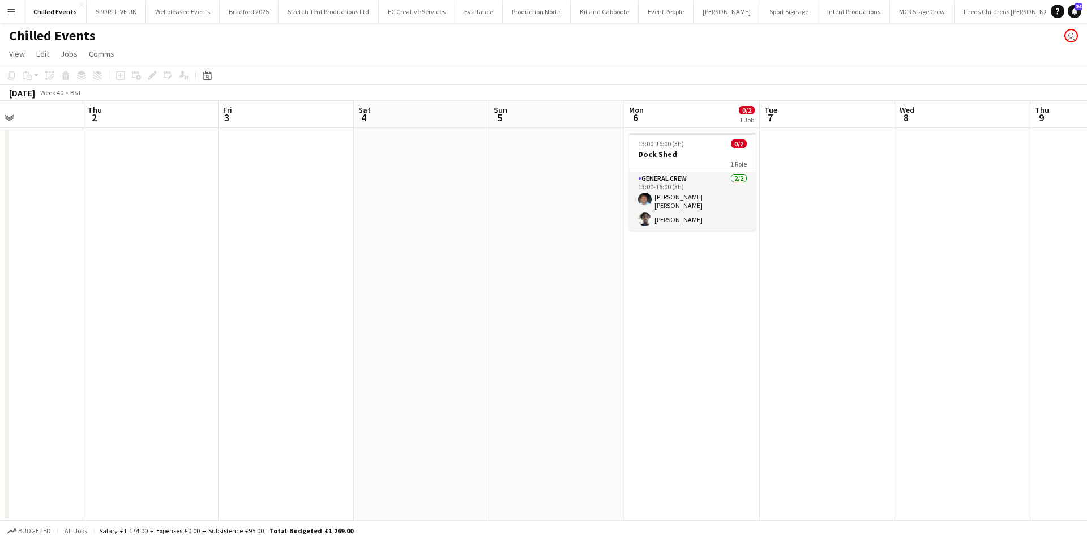
click at [10, 8] on app-icon "Menu" at bounding box center [11, 11] width 9 height 9
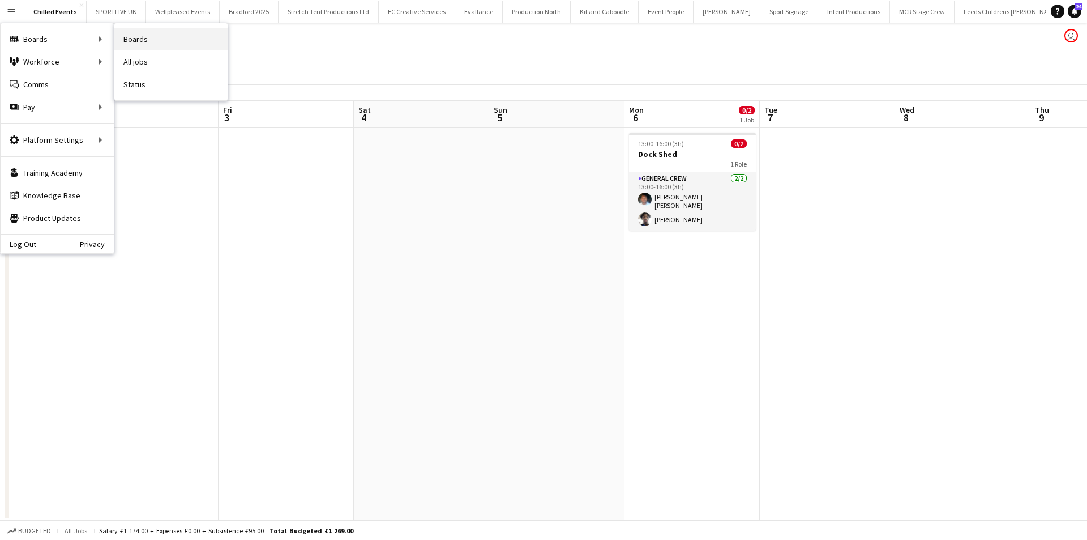
click at [180, 40] on link "Boards" at bounding box center [170, 39] width 113 height 23
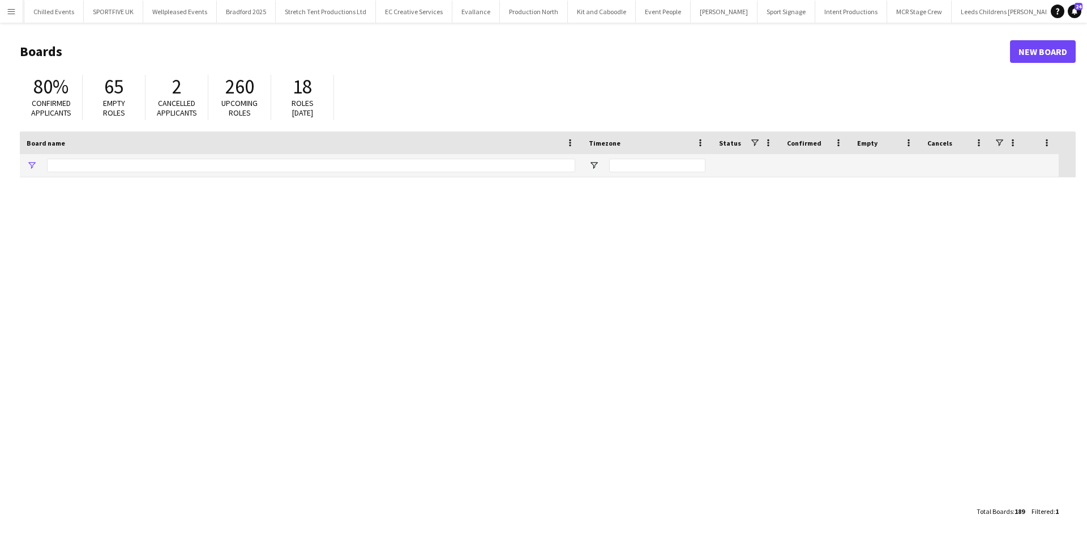
type input "*****"
drag, startPoint x: 83, startPoint y: 166, endPoint x: 39, endPoint y: 166, distance: 44.2
click at [39, 166] on div "*****" at bounding box center [301, 165] width 562 height 23
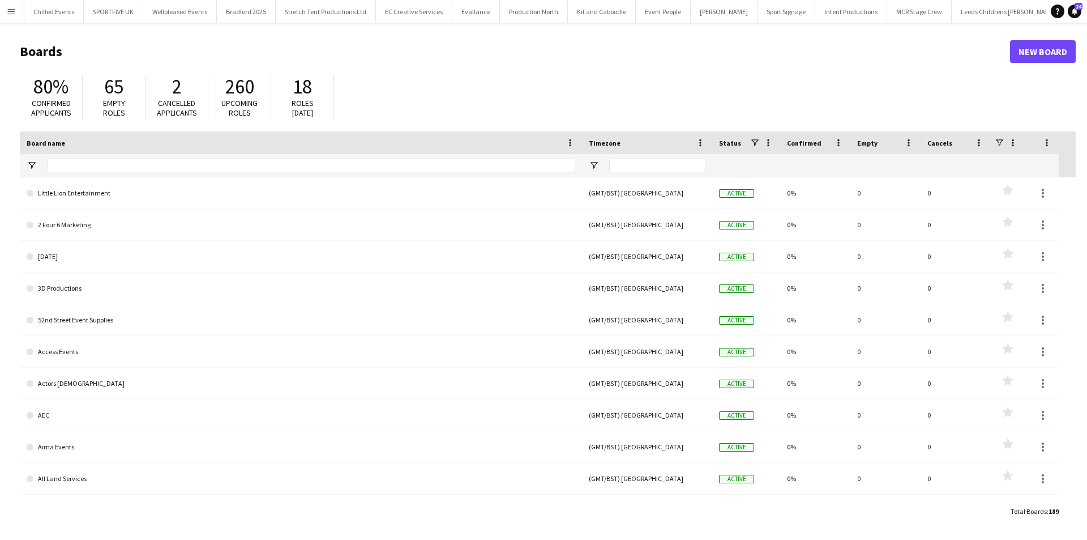
click at [15, 13] on app-icon "Menu" at bounding box center [11, 11] width 9 height 9
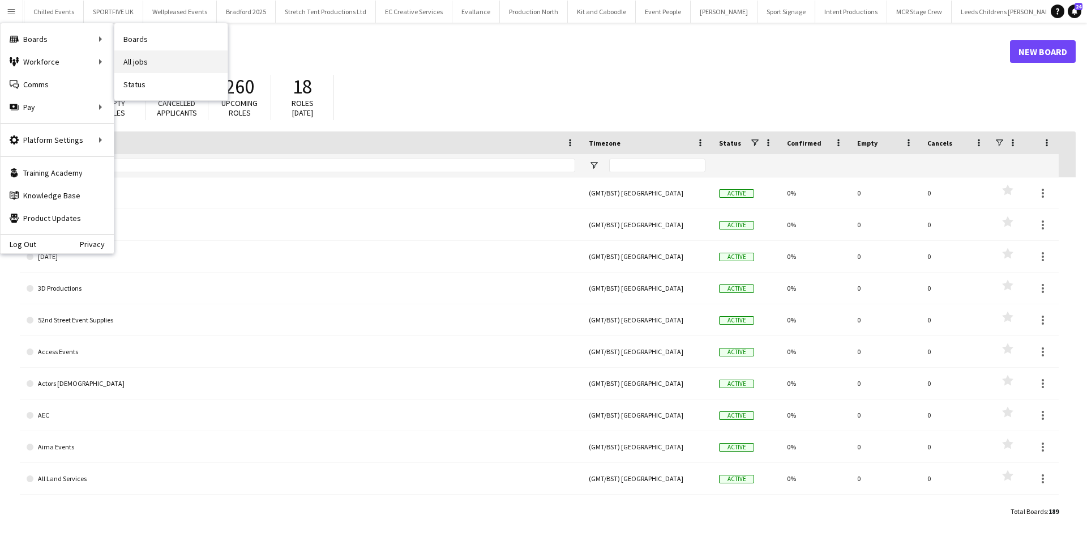
click at [170, 59] on link "All jobs" at bounding box center [170, 61] width 113 height 23
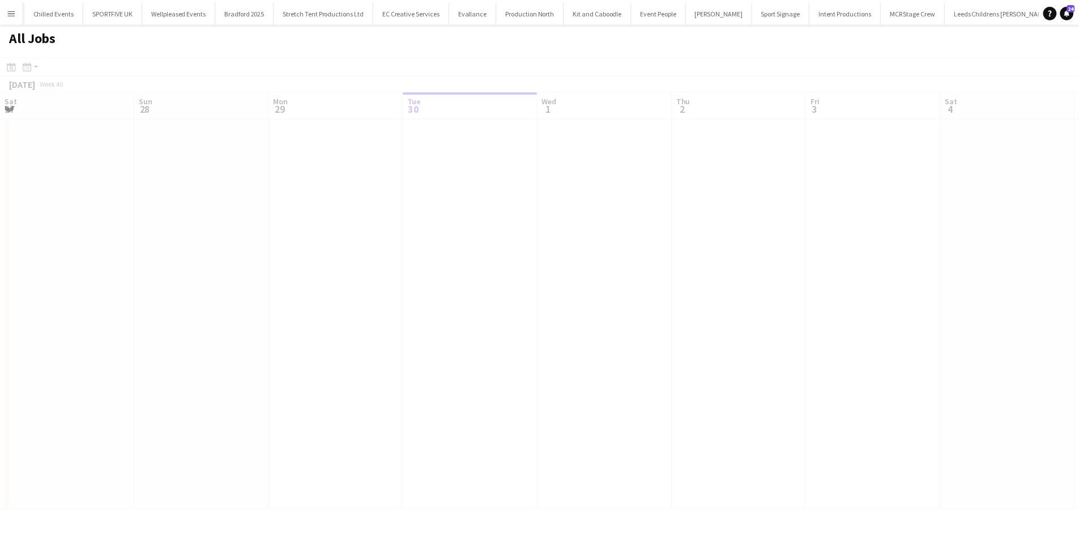
scroll to position [0, 271]
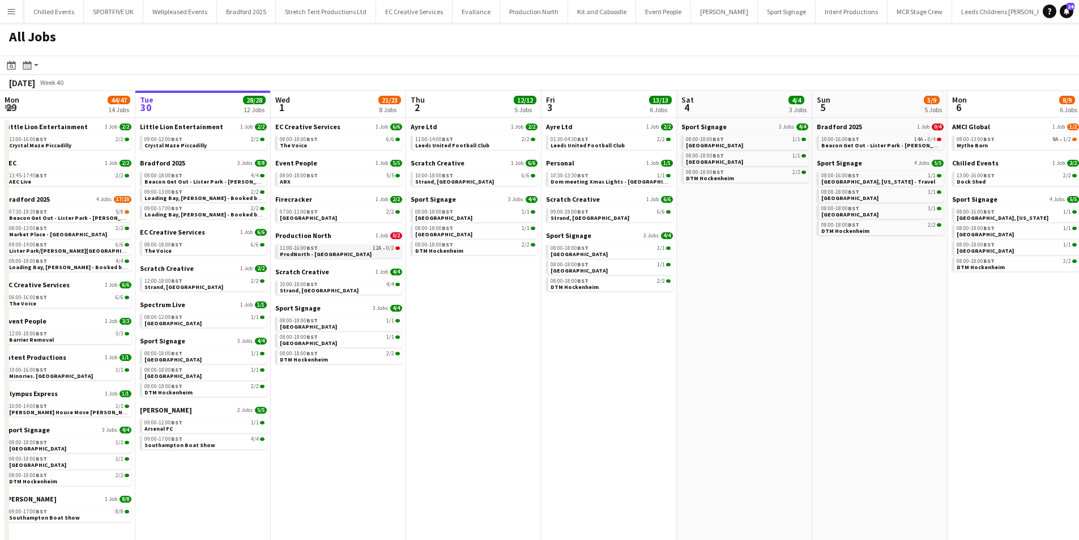
click at [344, 254] on link "11:00-16:00 BST 12A • 0/2 ProdNorth - [GEOGRAPHIC_DATA]" at bounding box center [340, 250] width 120 height 13
